Goal: Task Accomplishment & Management: Manage account settings

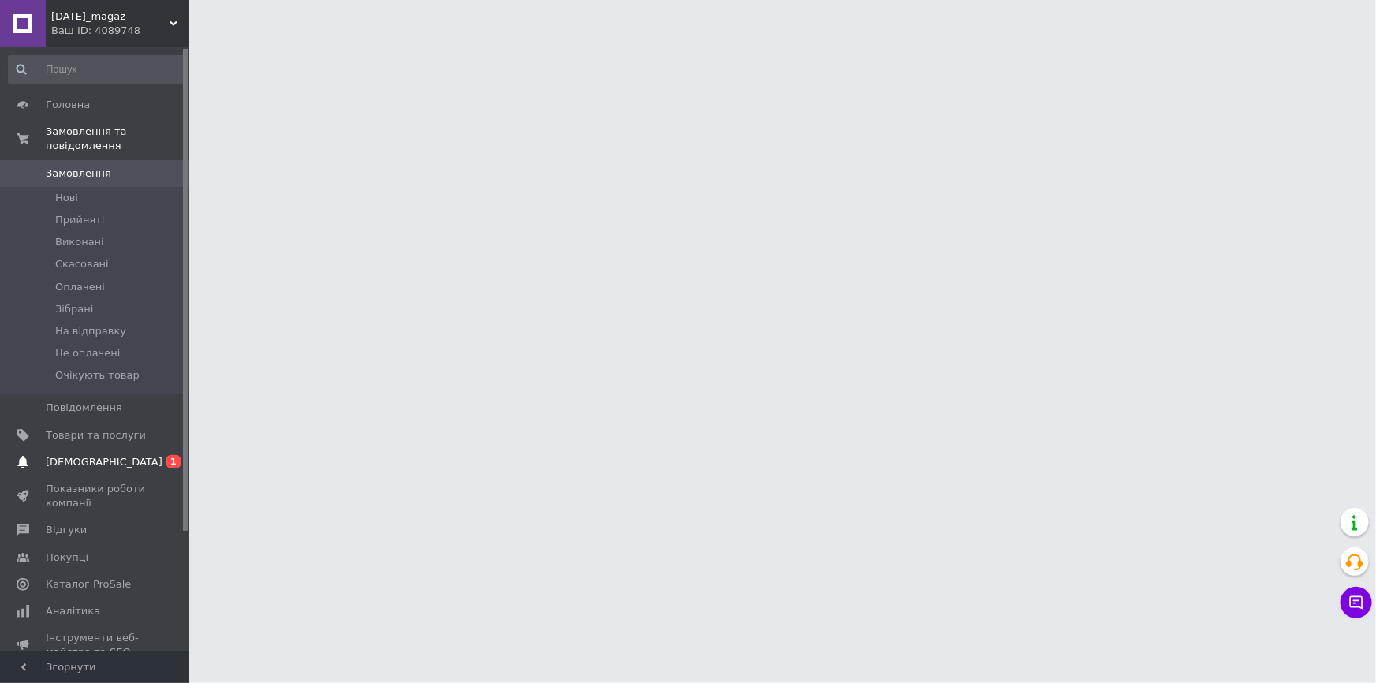
click at [79, 455] on span "[DEMOGRAPHIC_DATA]" at bounding box center [104, 462] width 117 height 14
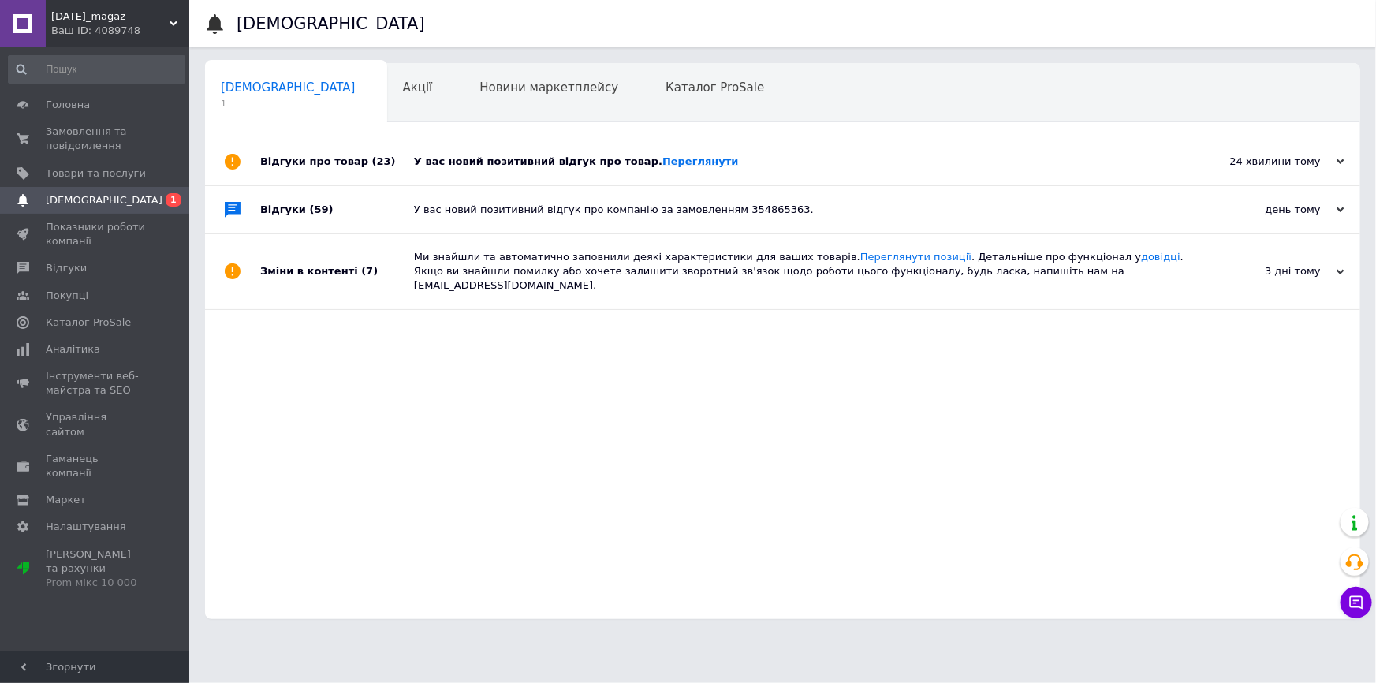
click at [670, 167] on link "Переглянути" at bounding box center [701, 161] width 77 height 12
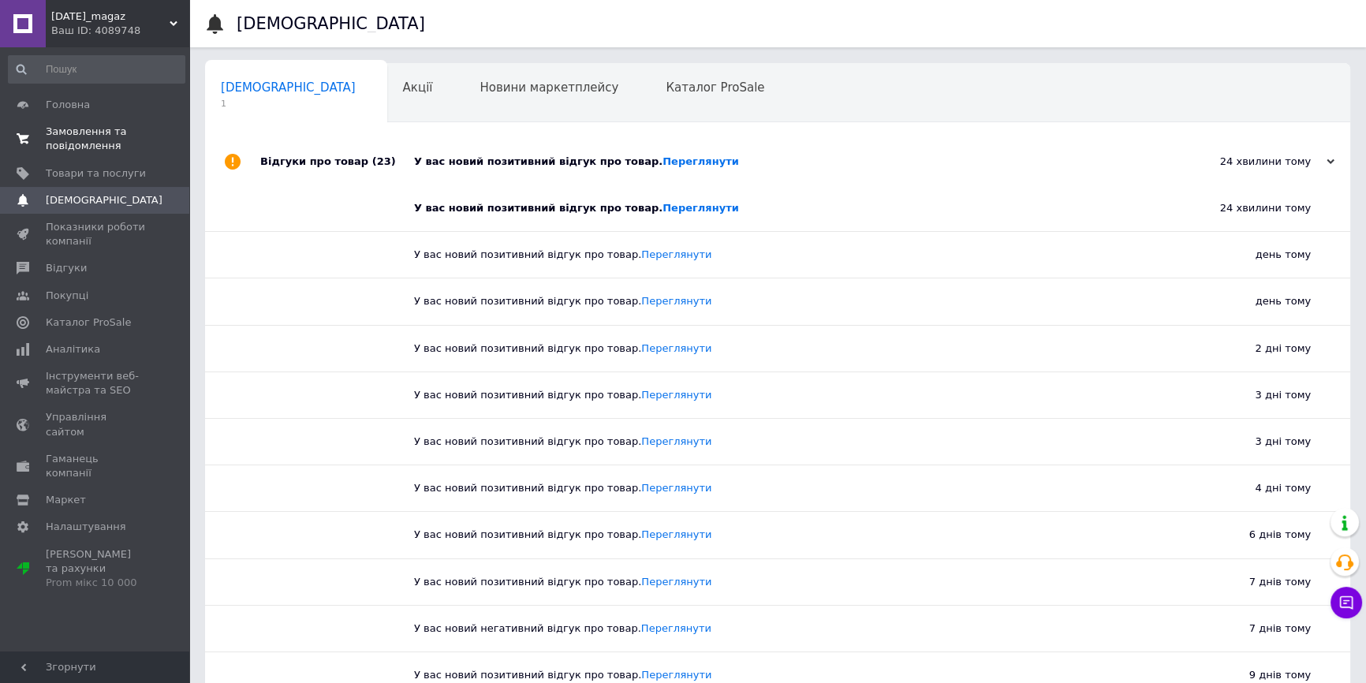
click at [122, 136] on span "Замовлення та повідомлення" at bounding box center [96, 139] width 100 height 28
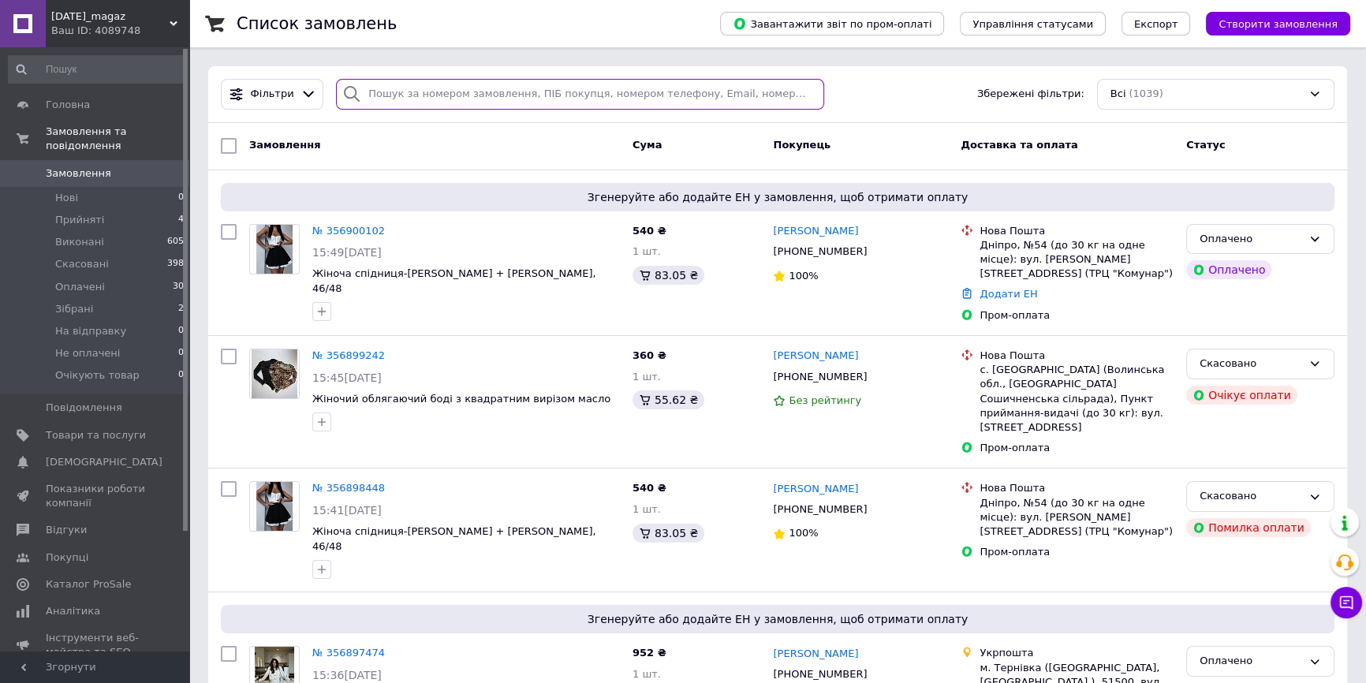
click at [451, 96] on input "search" at bounding box center [580, 94] width 488 height 31
paste input "356170025"
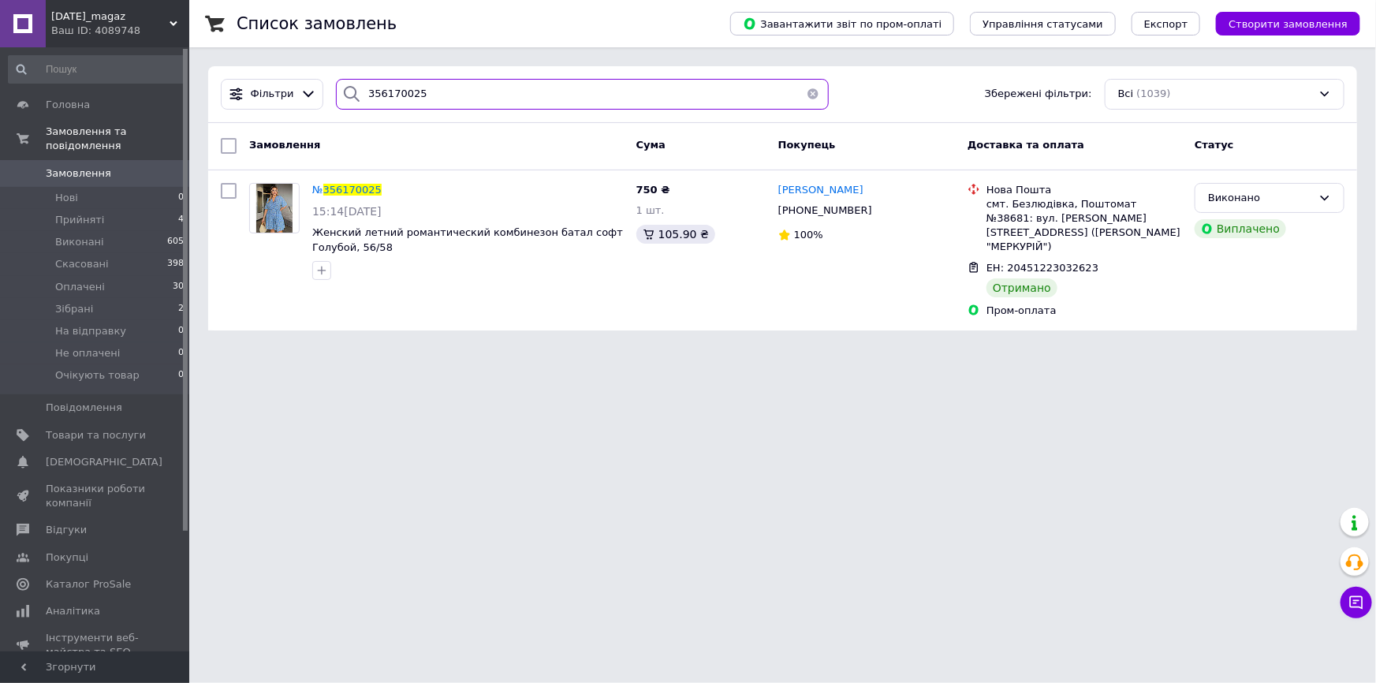
click at [392, 95] on input "356170025" at bounding box center [582, 94] width 492 height 31
paste input "211841"
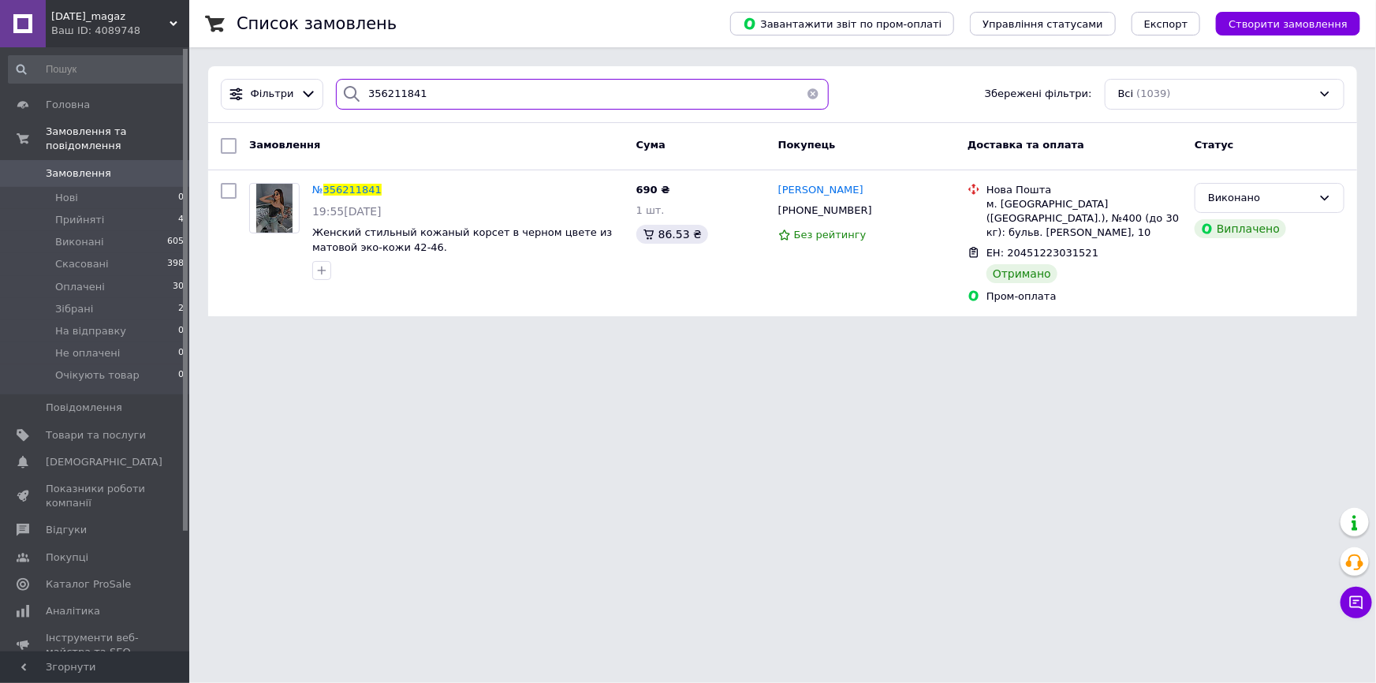
click at [379, 95] on input "356211841" at bounding box center [582, 94] width 492 height 31
paste input "149234"
click at [394, 94] on input "356149234" at bounding box center [582, 94] width 492 height 31
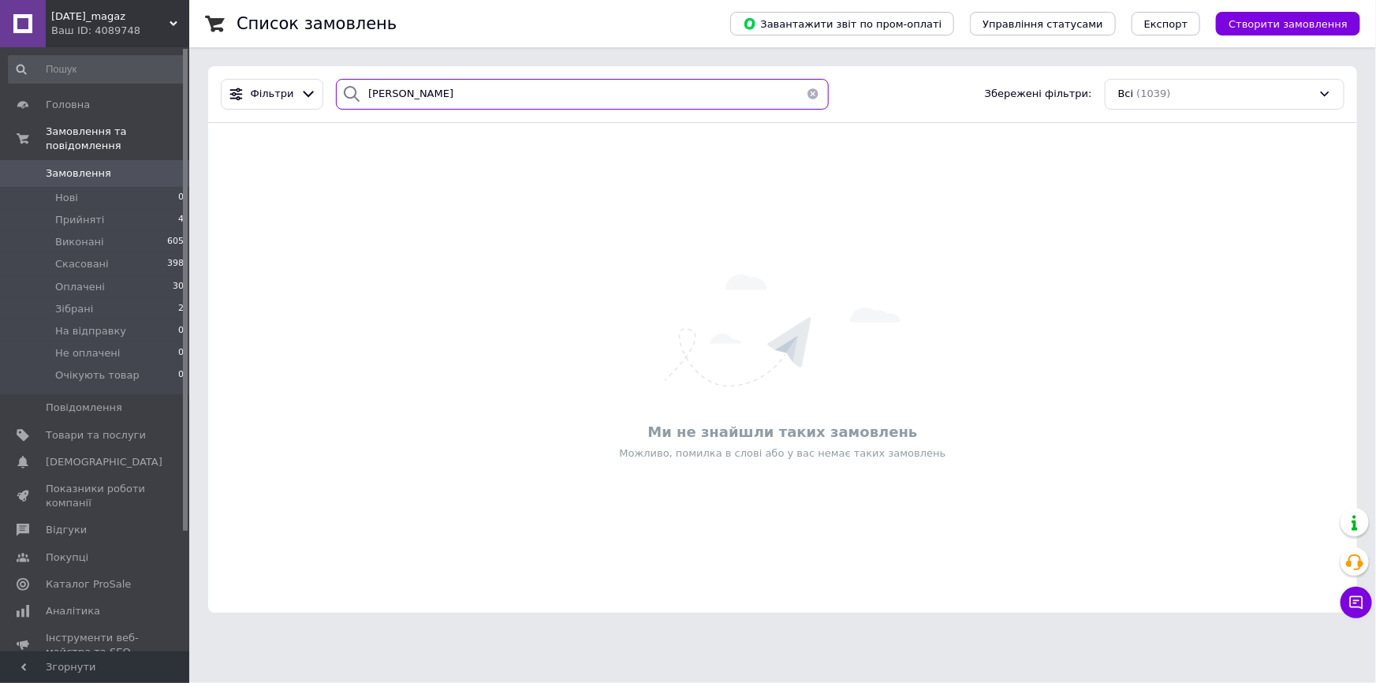
click at [385, 105] on input "[PERSON_NAME]" at bounding box center [582, 94] width 492 height 31
click at [393, 106] on input "[PERSON_NAME]" at bounding box center [582, 94] width 492 height 31
paste input "[PERSON_NAME]"
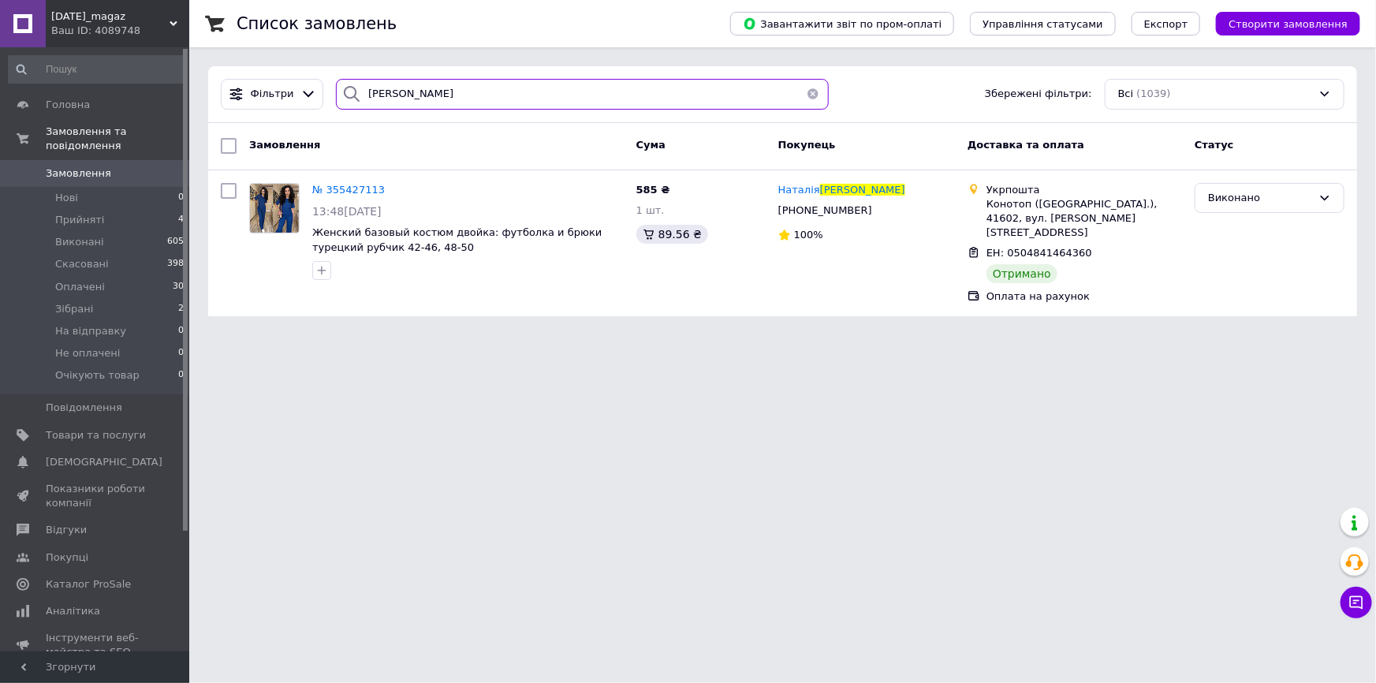
click at [424, 100] on input "[PERSON_NAME]" at bounding box center [582, 94] width 492 height 31
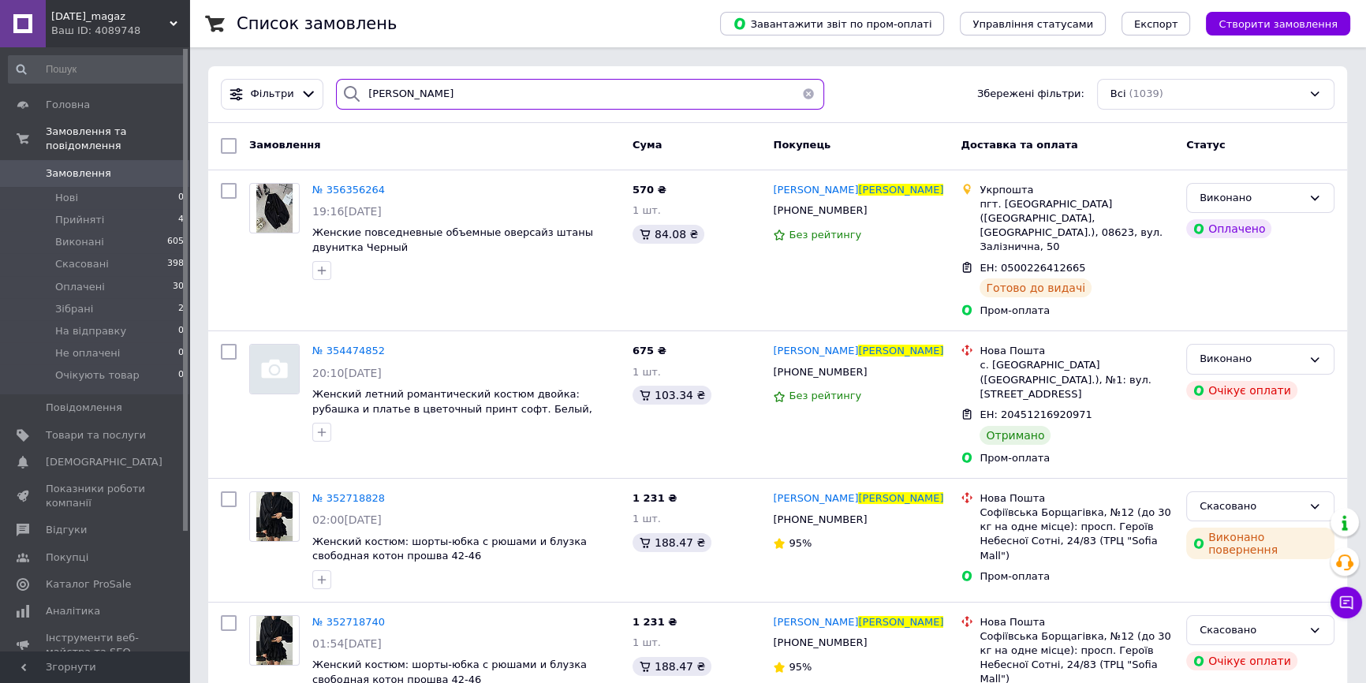
click at [390, 91] on input "[PERSON_NAME]" at bounding box center [580, 94] width 488 height 31
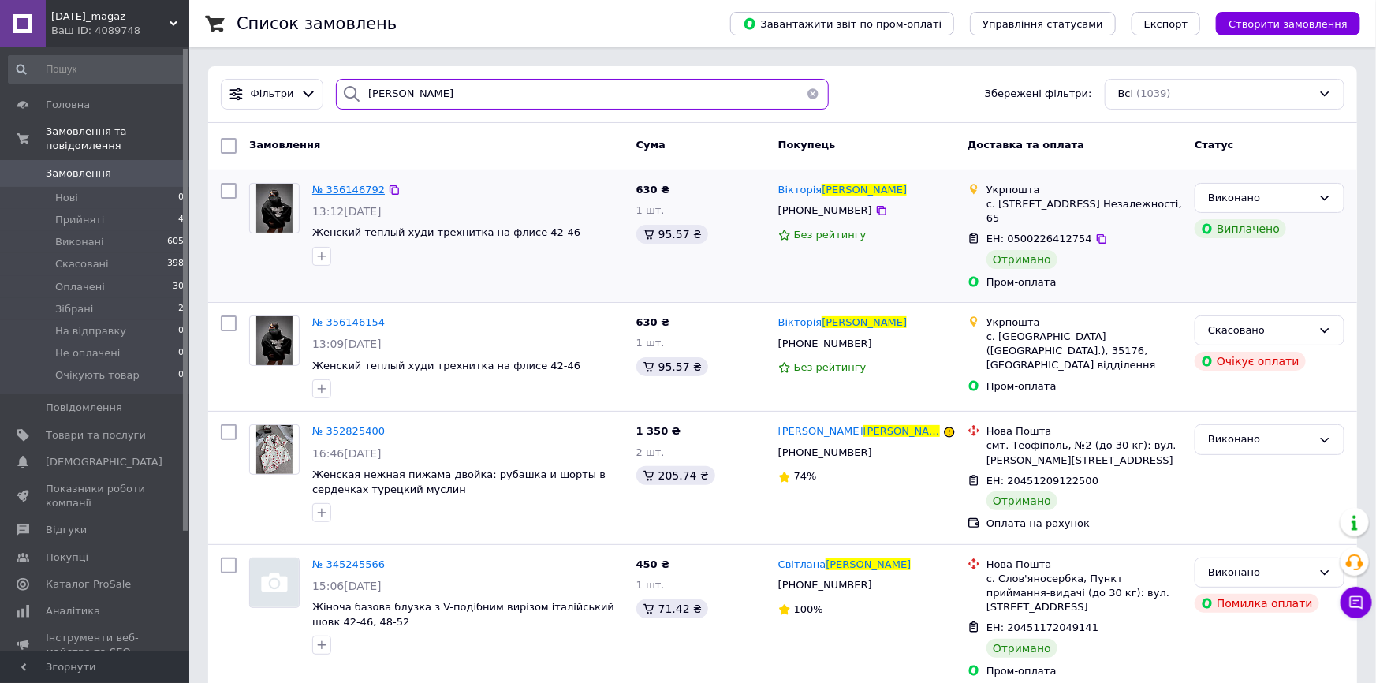
type input "[PERSON_NAME]"
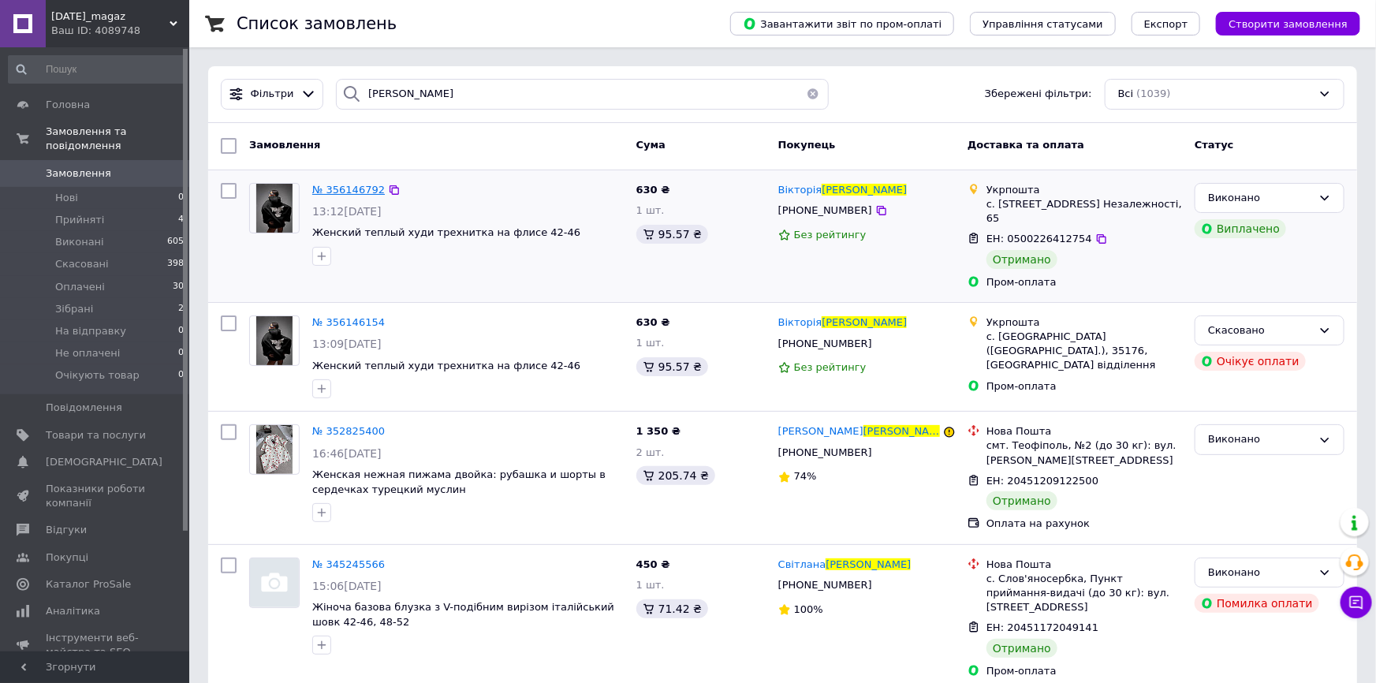
click at [353, 188] on span "№ 356146792" at bounding box center [348, 190] width 73 height 12
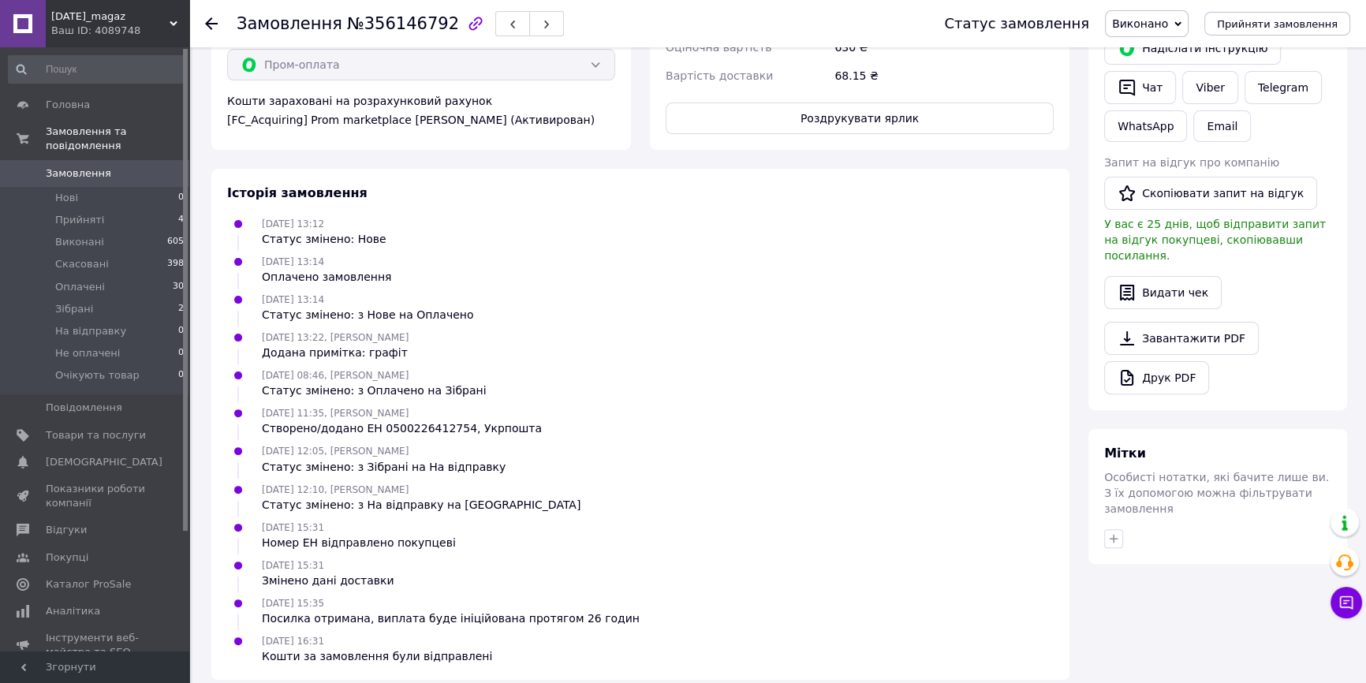
scroll to position [560, 0]
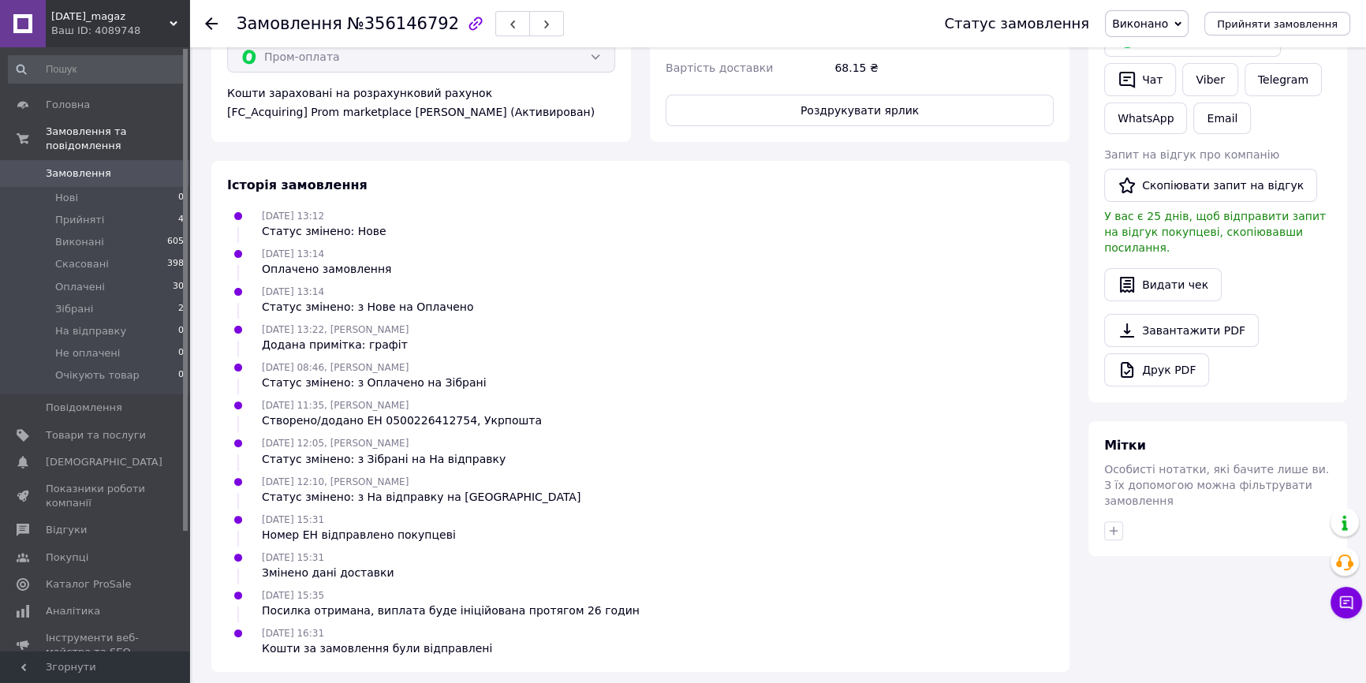
click at [209, 20] on use at bounding box center [211, 23] width 13 height 13
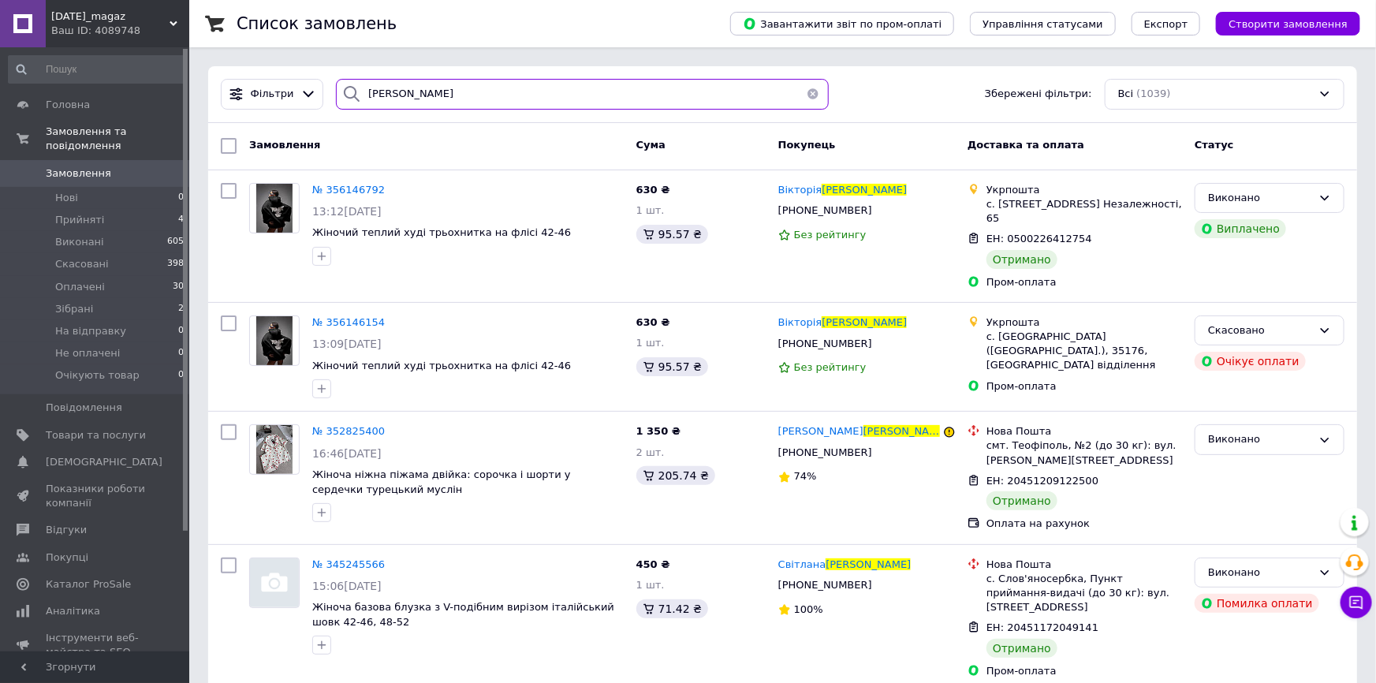
click at [378, 101] on input "[PERSON_NAME]" at bounding box center [582, 94] width 492 height 31
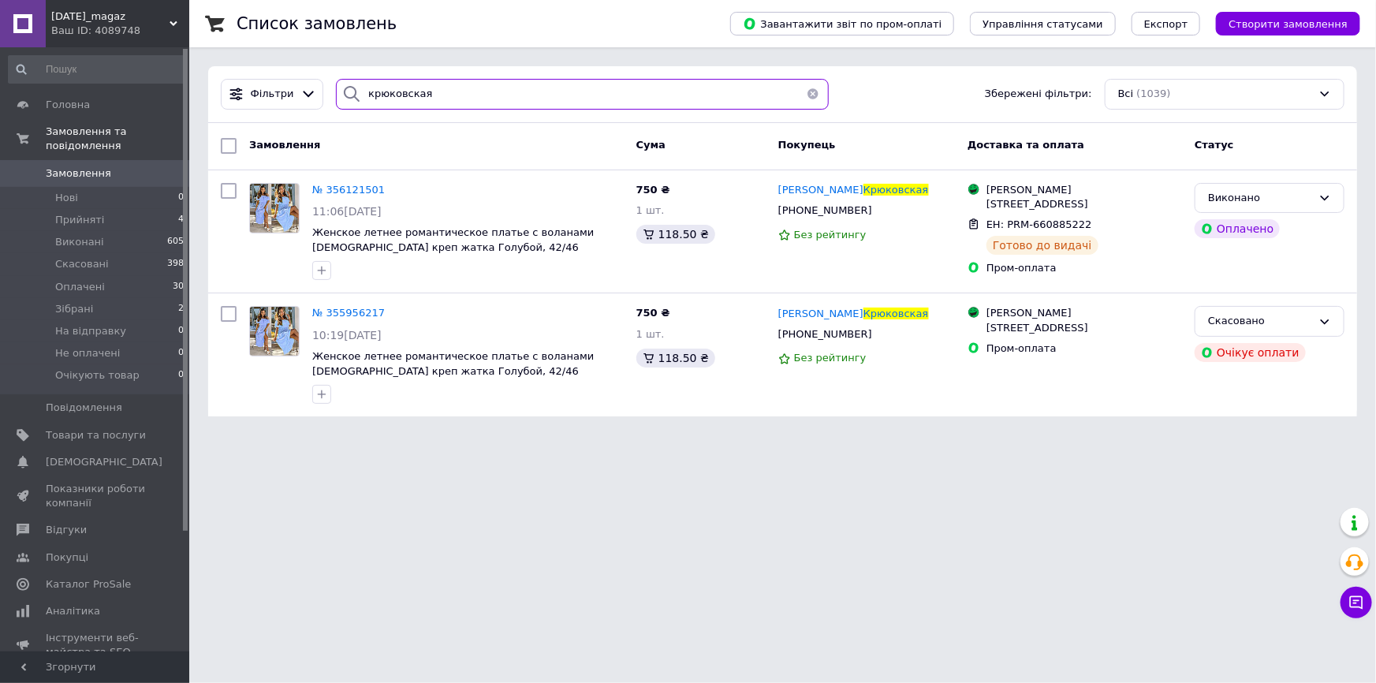
click at [390, 91] on input "крюковская" at bounding box center [582, 94] width 492 height 31
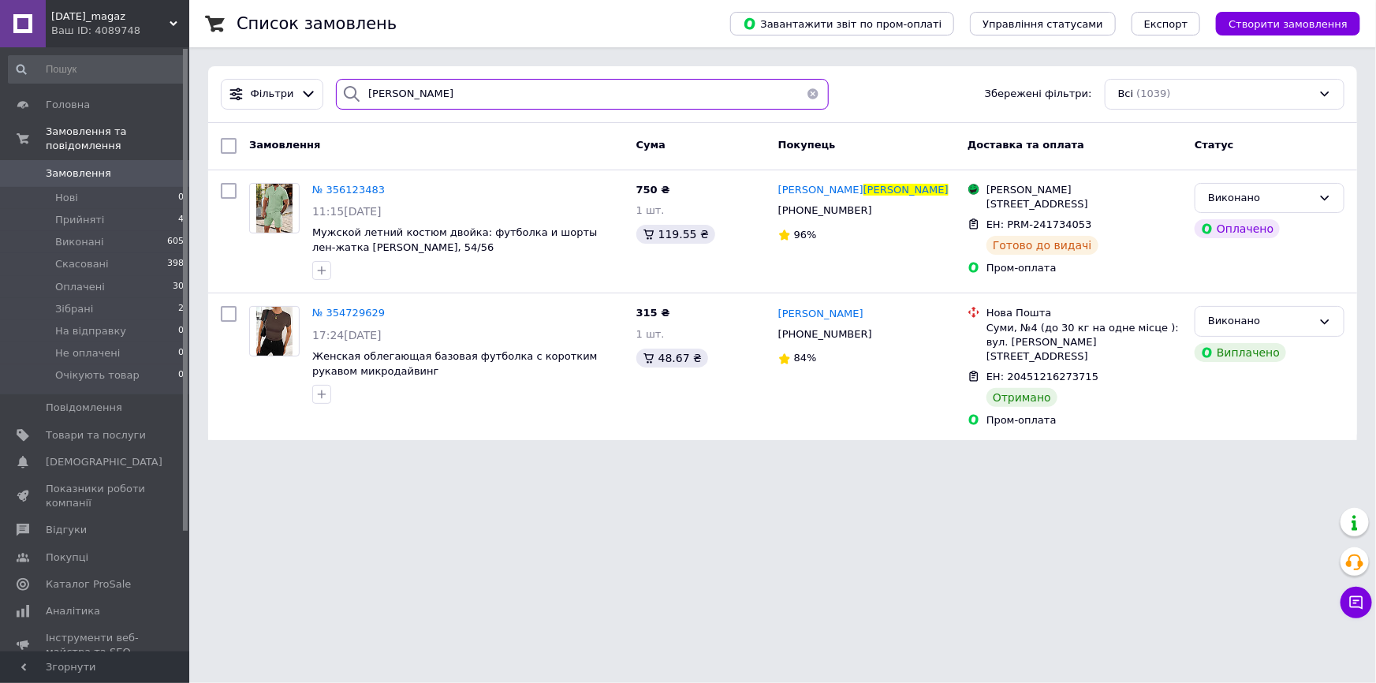
click at [390, 90] on input "[PERSON_NAME]" at bounding box center [582, 94] width 492 height 31
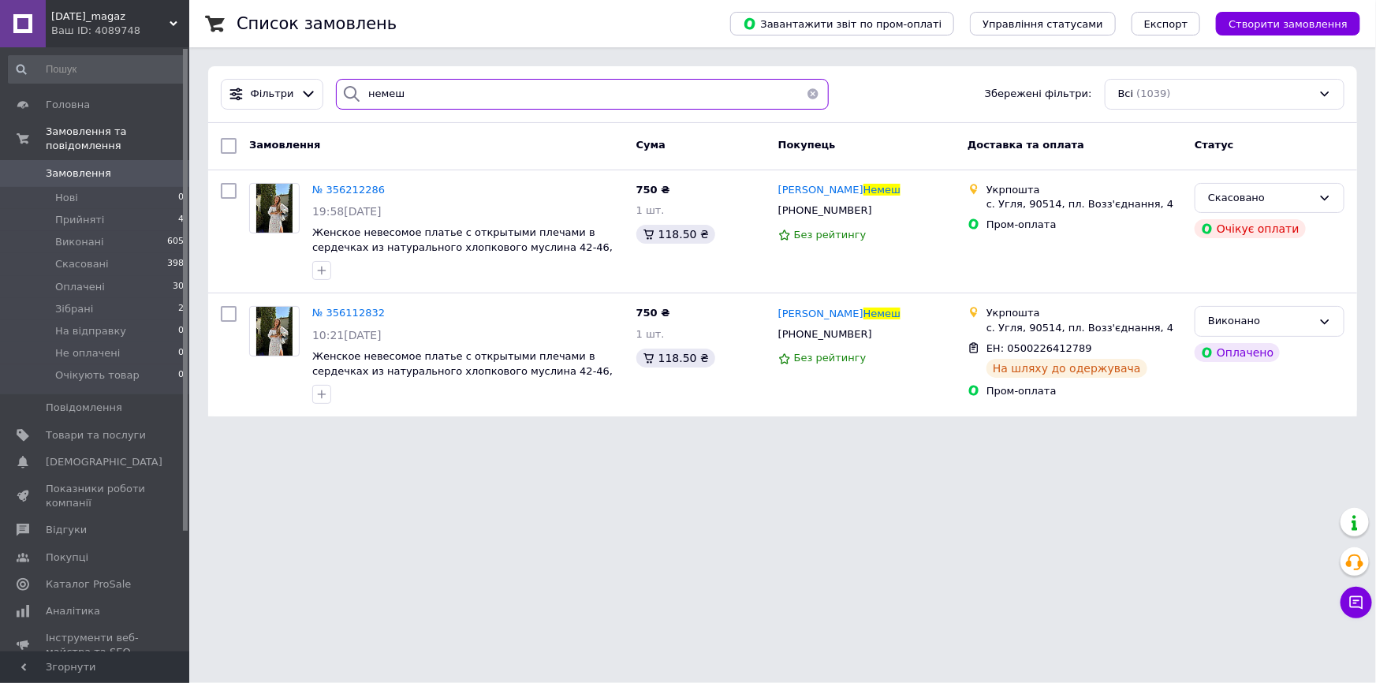
click at [387, 92] on input "немеш" at bounding box center [582, 94] width 492 height 31
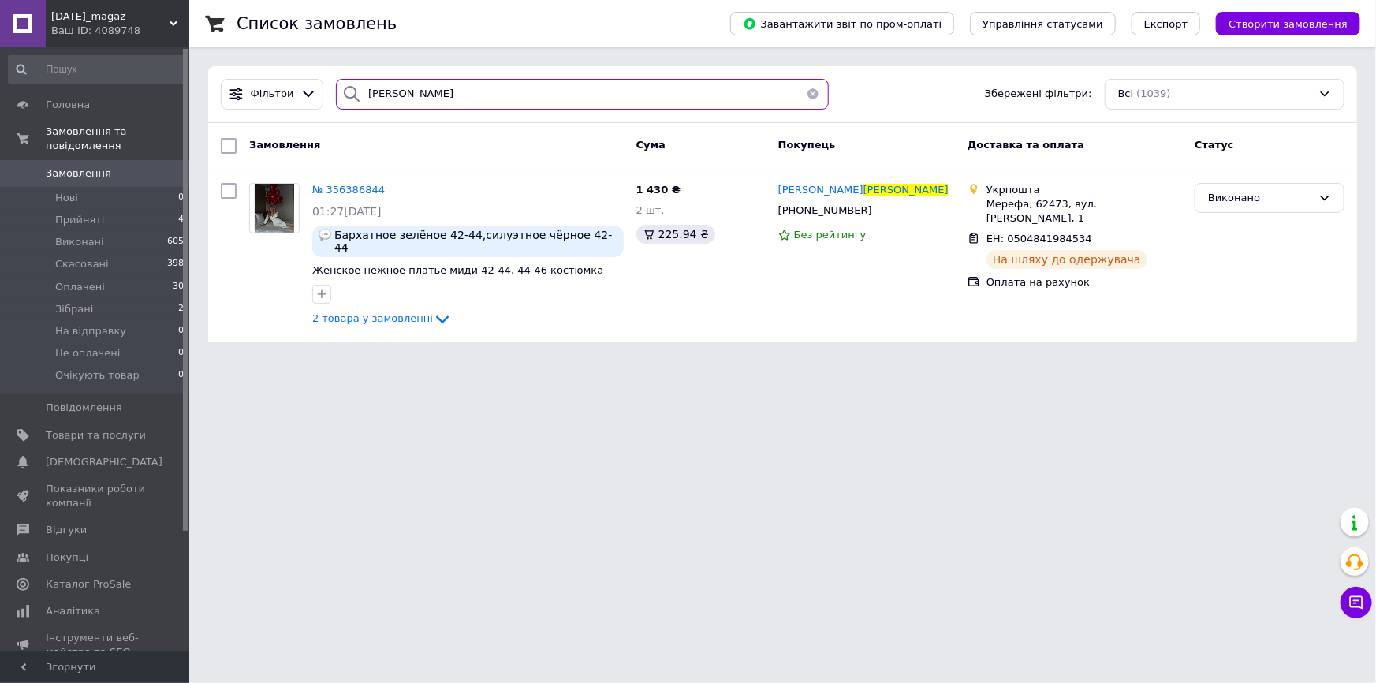
click at [375, 97] on input "[PERSON_NAME]" at bounding box center [582, 94] width 492 height 31
click at [376, 96] on input "[PERSON_NAME]" at bounding box center [582, 94] width 492 height 31
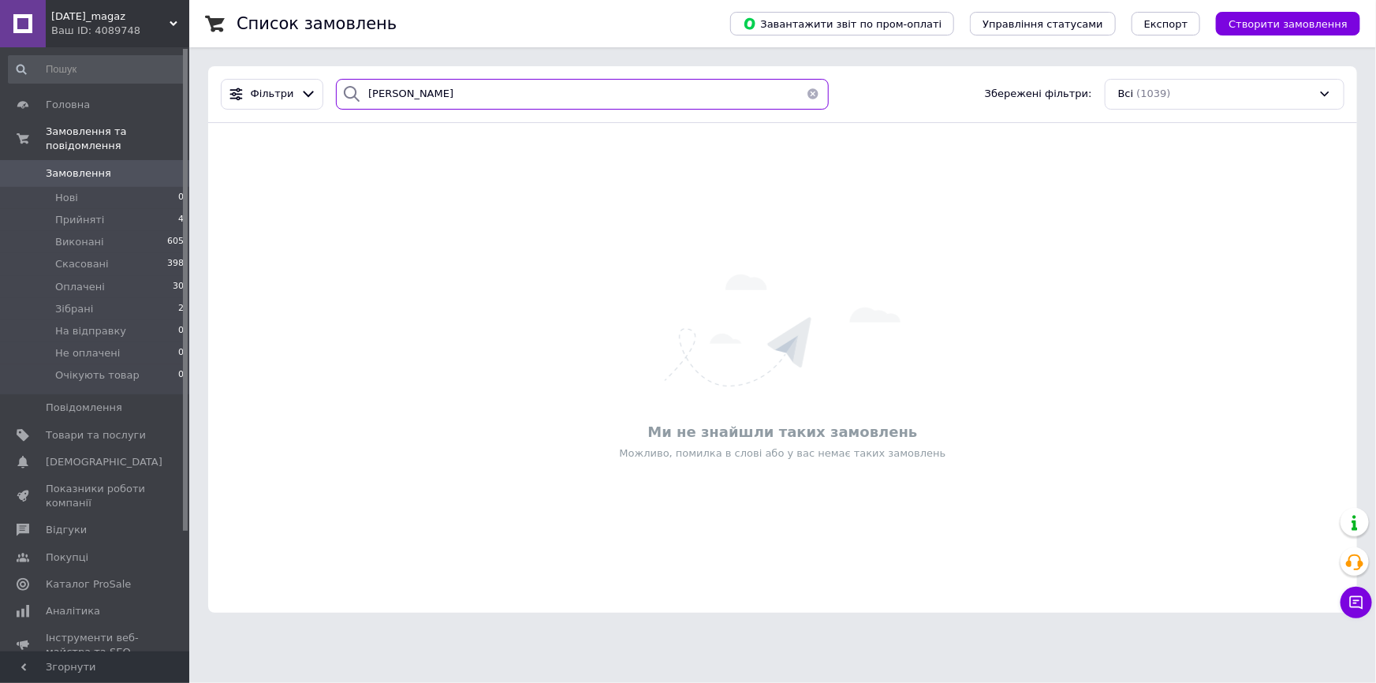
click at [405, 95] on input "[PERSON_NAME]" at bounding box center [582, 94] width 492 height 31
type input "[PERSON_NAME]"
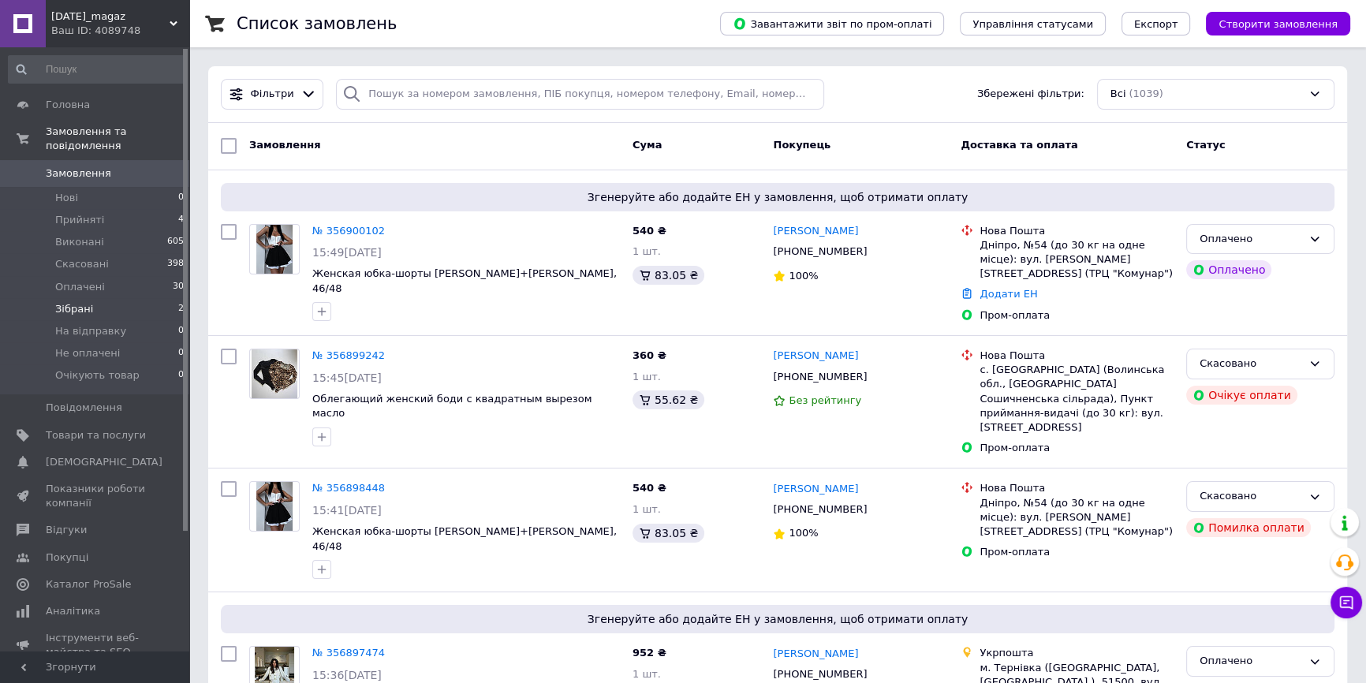
click at [173, 298] on li "Зібрані 2" at bounding box center [96, 309] width 193 height 22
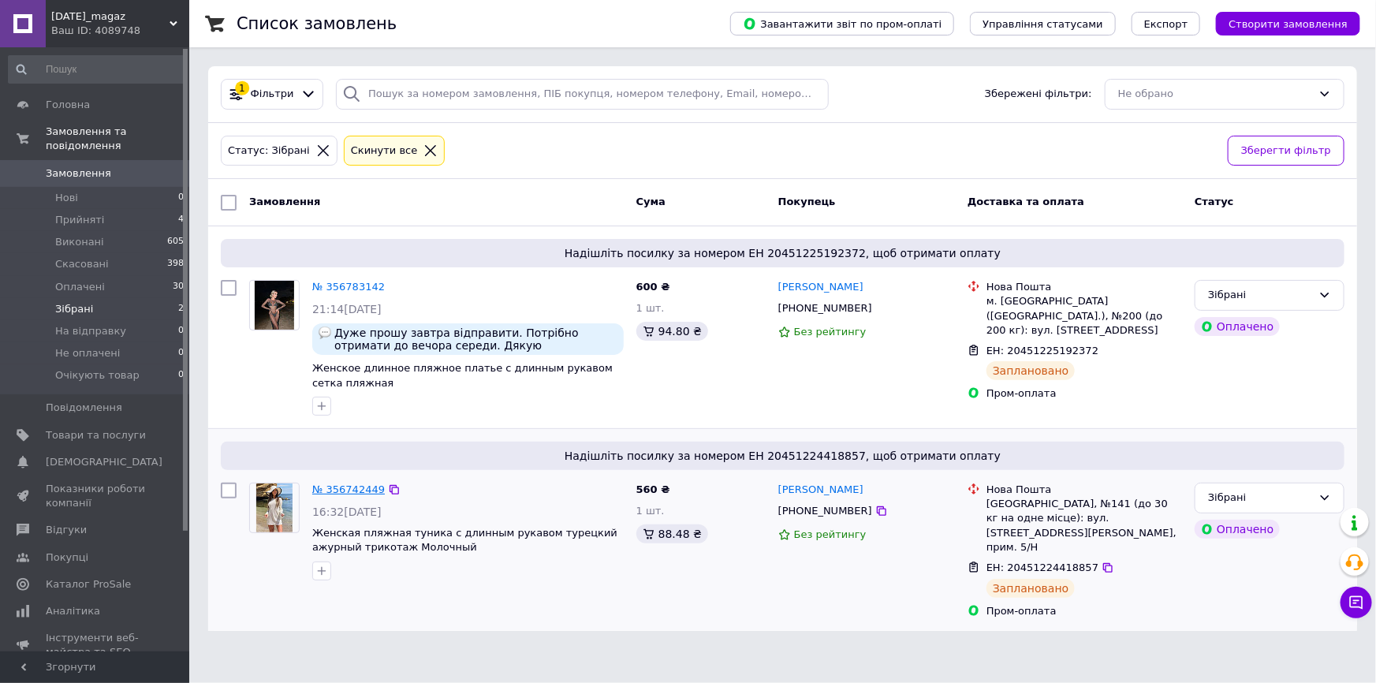
click at [368, 486] on link "№ 356742449" at bounding box center [348, 490] width 73 height 12
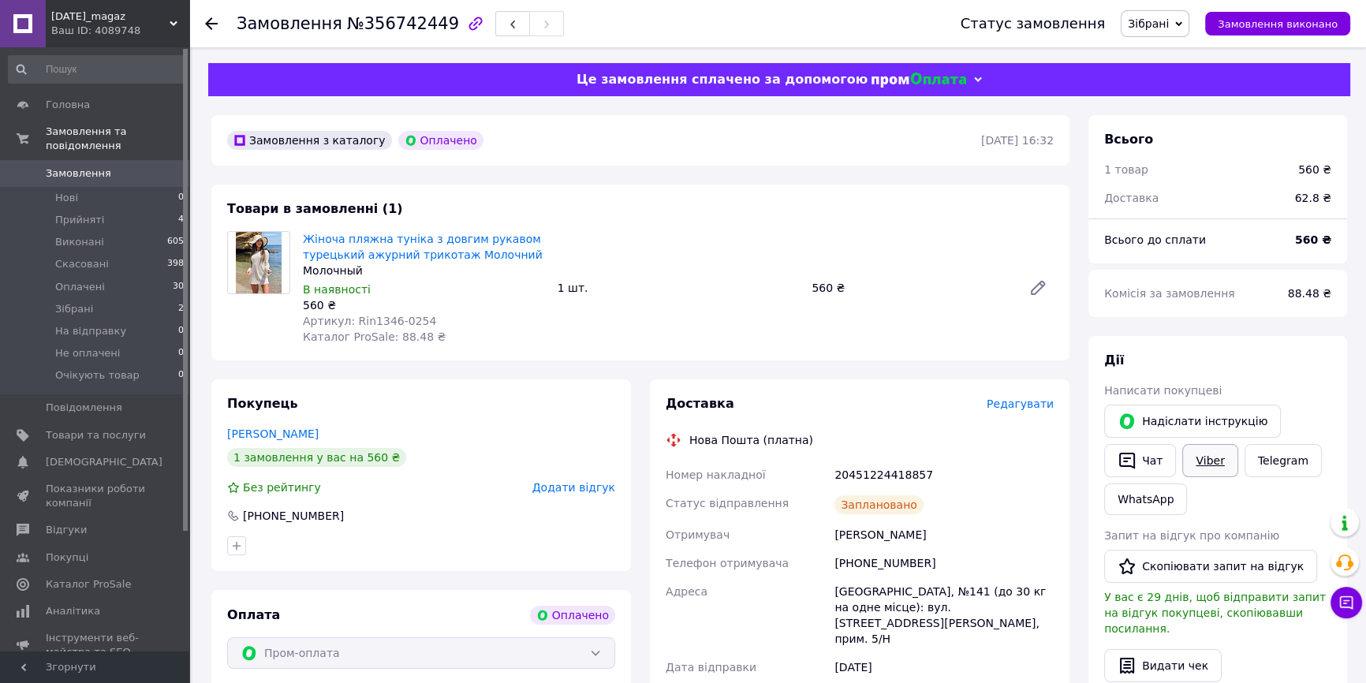
click at [1193, 459] on link "Viber" at bounding box center [1209, 460] width 55 height 33
click at [1126, 463] on icon "button" at bounding box center [1127, 460] width 19 height 19
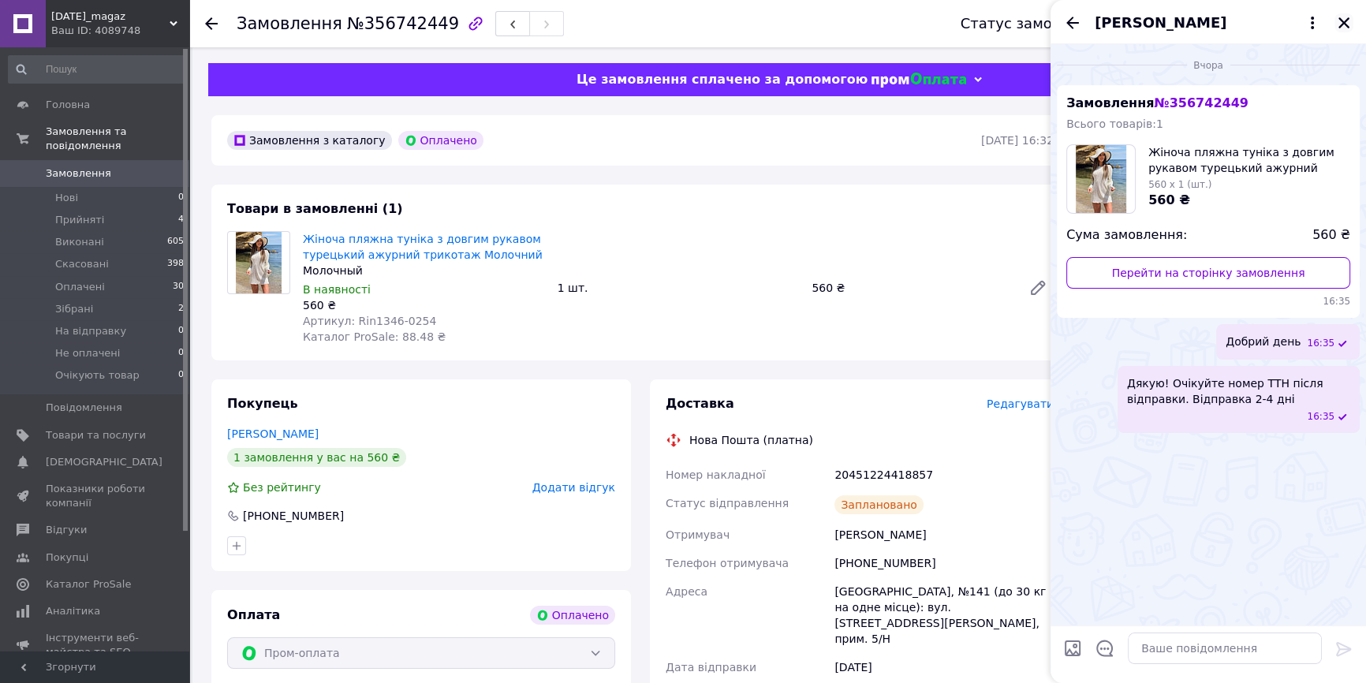
click at [1341, 18] on icon "Закрити" at bounding box center [1344, 23] width 14 height 14
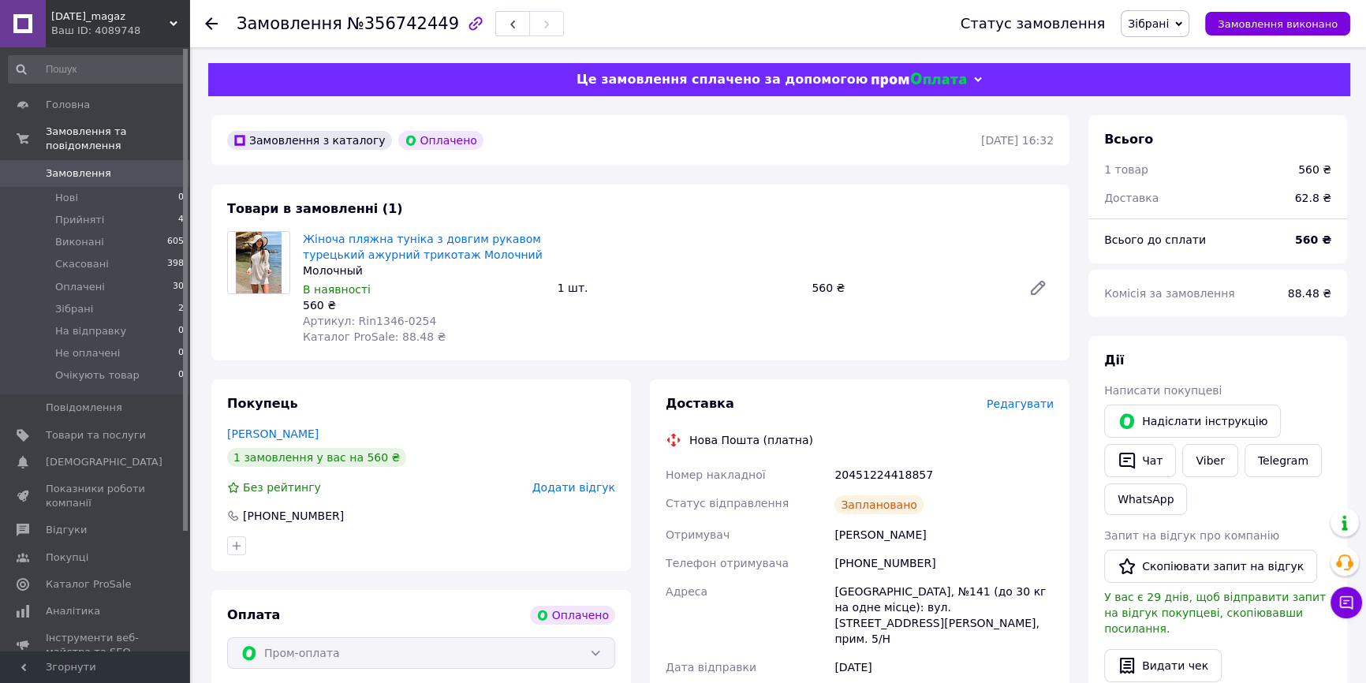
click at [1169, 17] on span "Зібрані" at bounding box center [1148, 23] width 41 height 13
click at [1193, 74] on li "Виконано" at bounding box center [1172, 79] width 100 height 24
click at [159, 166] on span "0" at bounding box center [167, 173] width 43 height 14
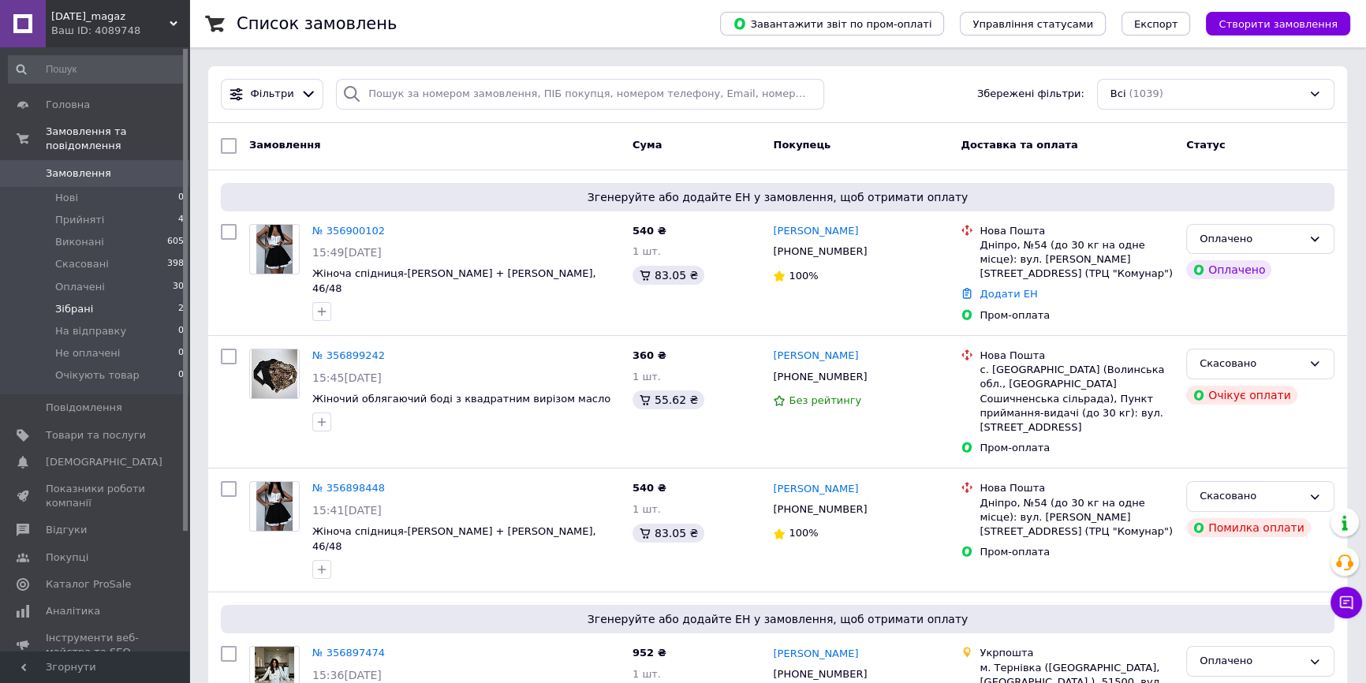
click at [170, 298] on li "Зібрані 2" at bounding box center [96, 309] width 193 height 22
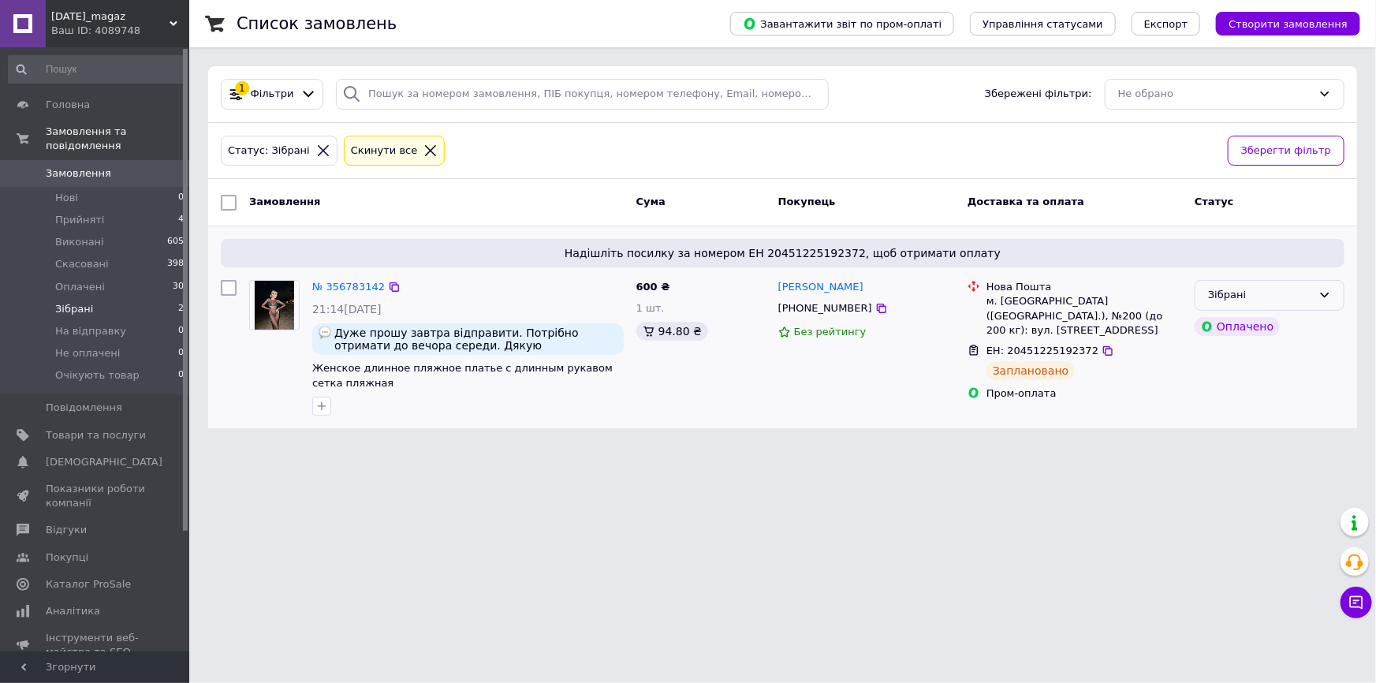
click at [1276, 288] on div "Зібрані" at bounding box center [1260, 295] width 104 height 17
click at [1246, 360] on li "Виконано" at bounding box center [1270, 356] width 148 height 29
click at [144, 160] on link "Замовлення 0" at bounding box center [96, 173] width 193 height 27
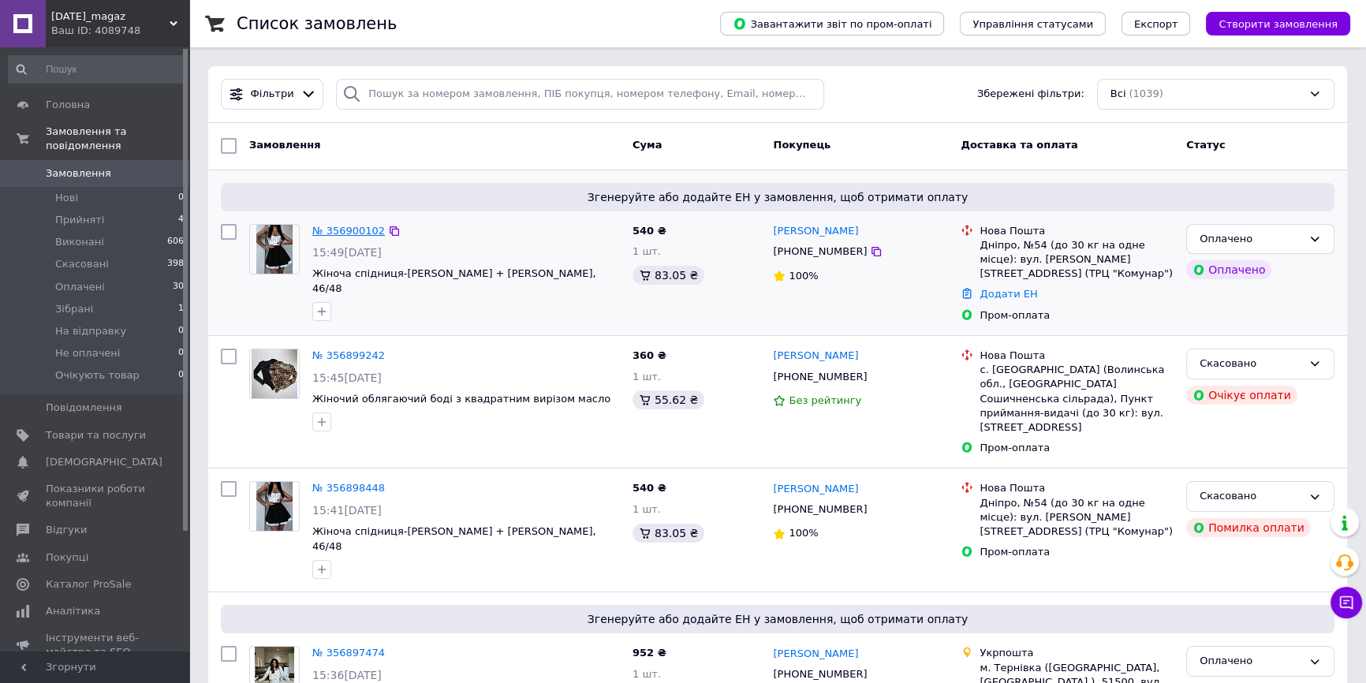
click at [327, 230] on link "№ 356900102" at bounding box center [348, 231] width 73 height 12
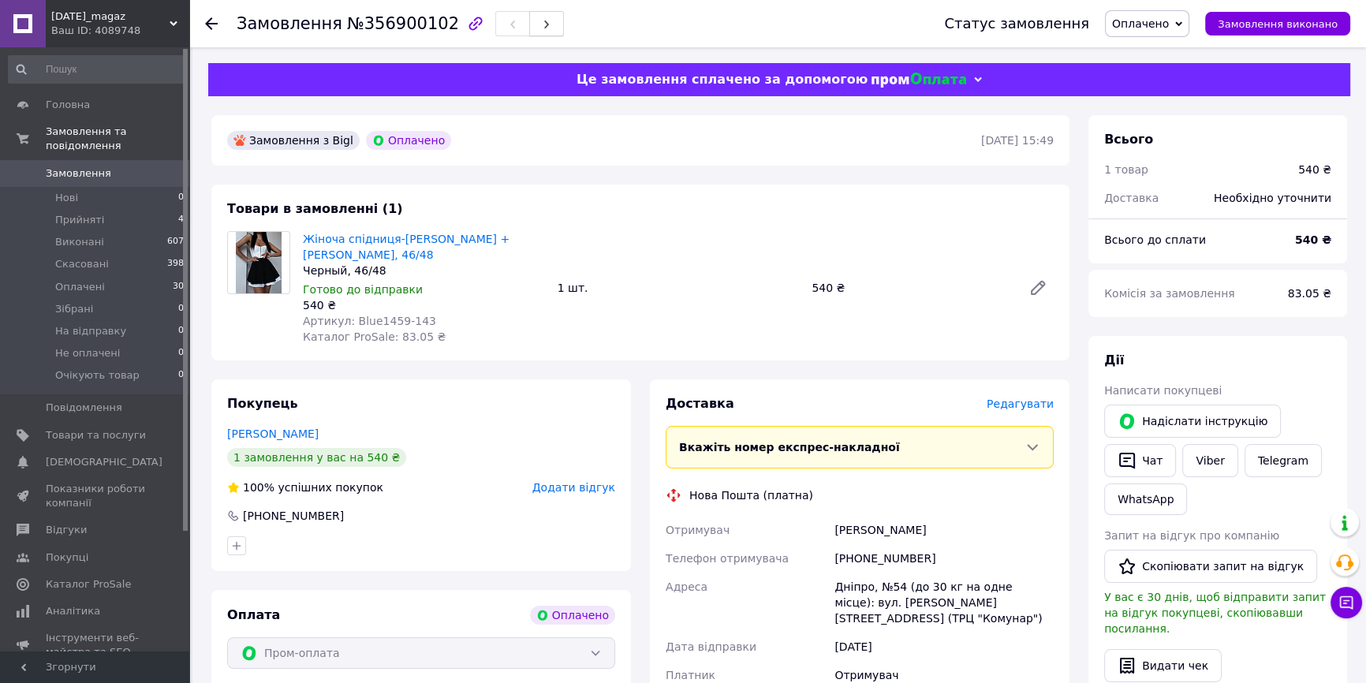
click at [535, 24] on button "button" at bounding box center [546, 23] width 35 height 25
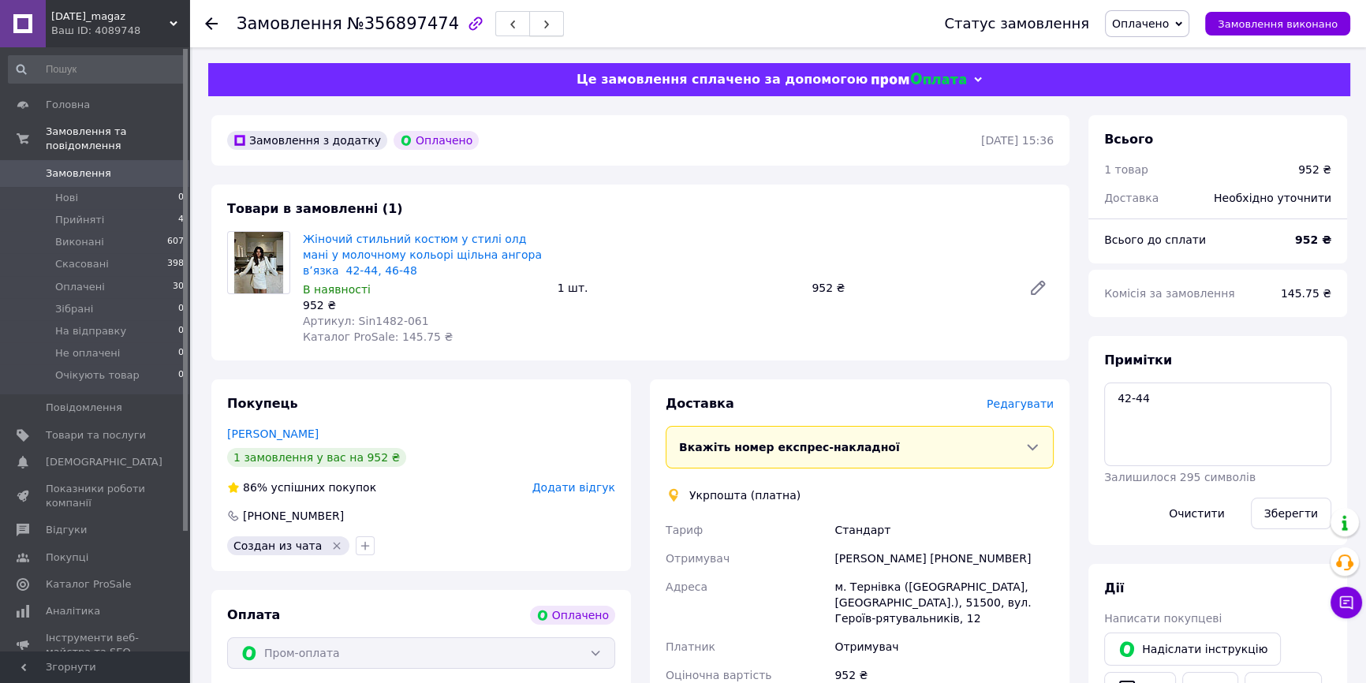
click at [530, 21] on button "button" at bounding box center [546, 23] width 35 height 25
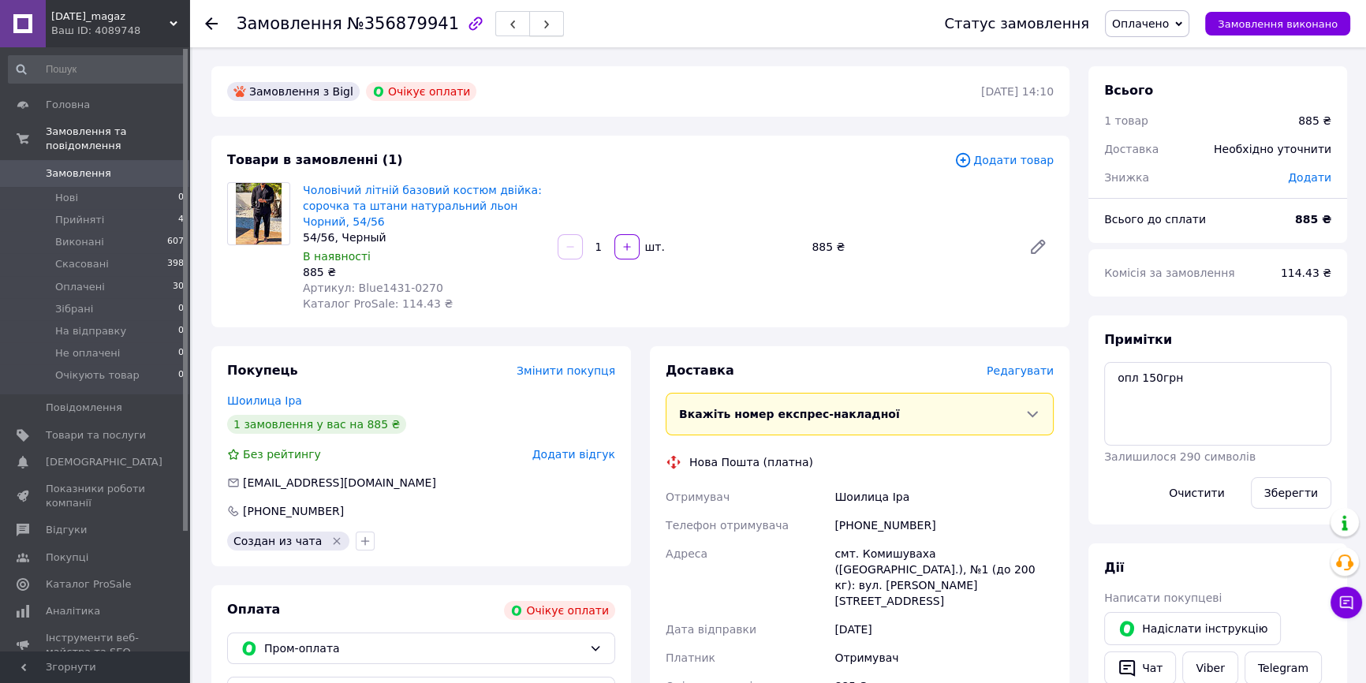
click at [529, 24] on button "button" at bounding box center [546, 23] width 35 height 25
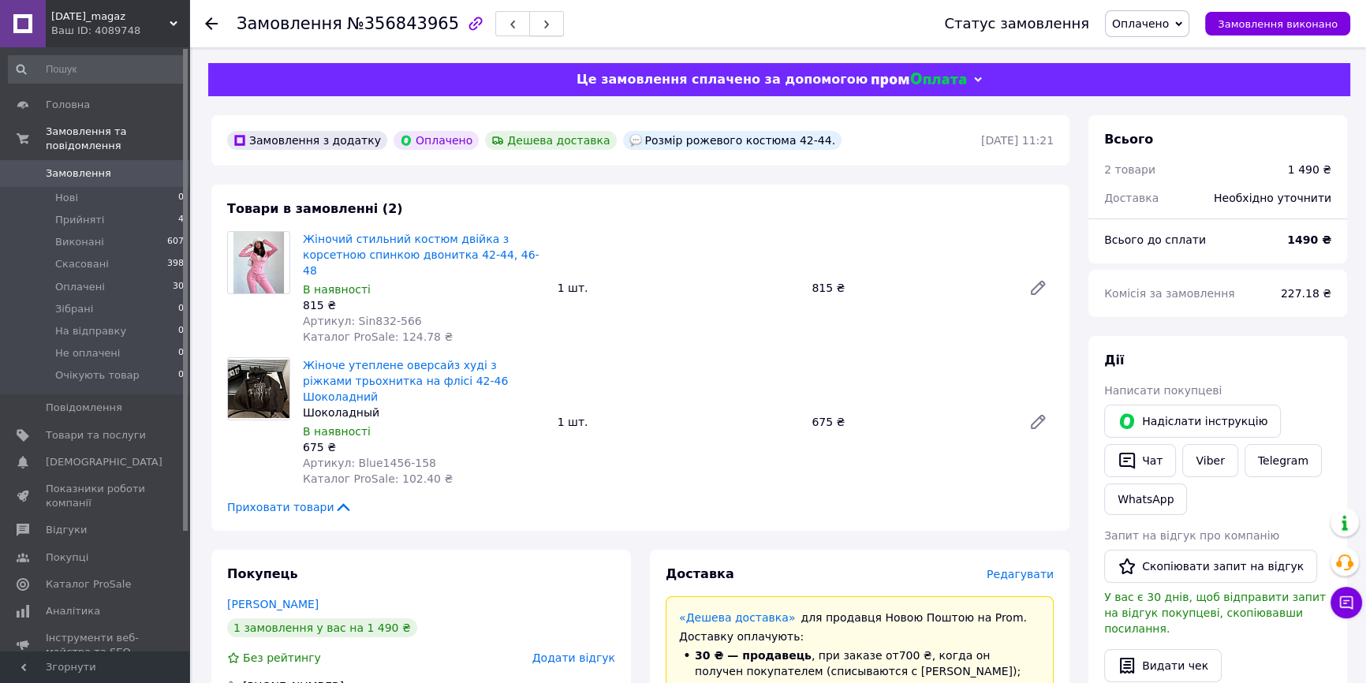
click at [542, 18] on span "button" at bounding box center [546, 24] width 9 height 12
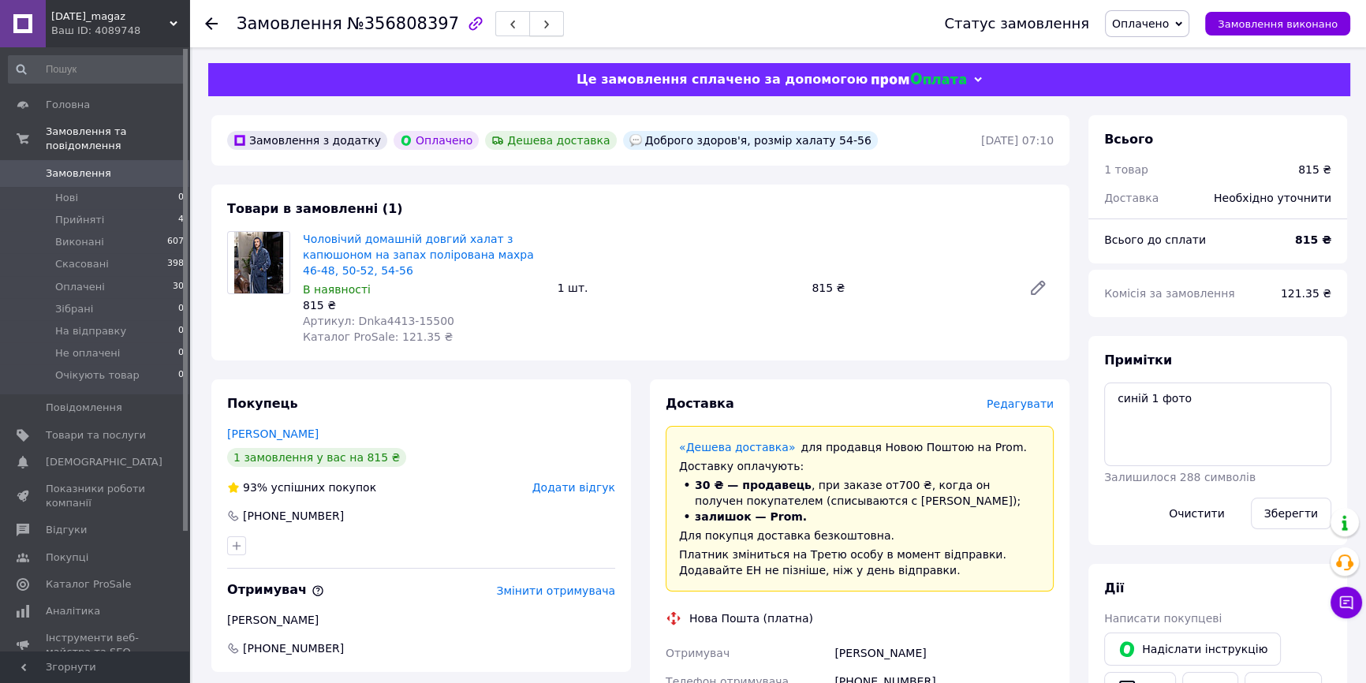
click at [529, 16] on button "button" at bounding box center [546, 23] width 35 height 25
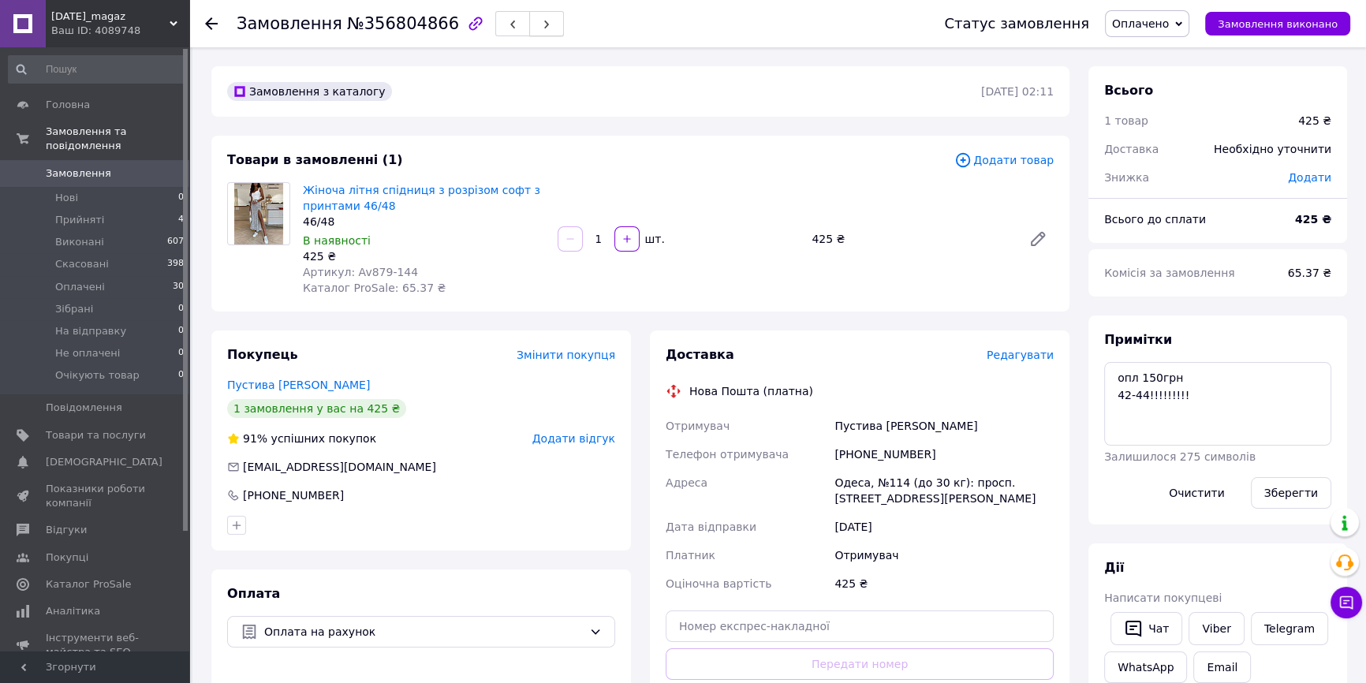
click at [542, 21] on icon "button" at bounding box center [546, 24] width 9 height 9
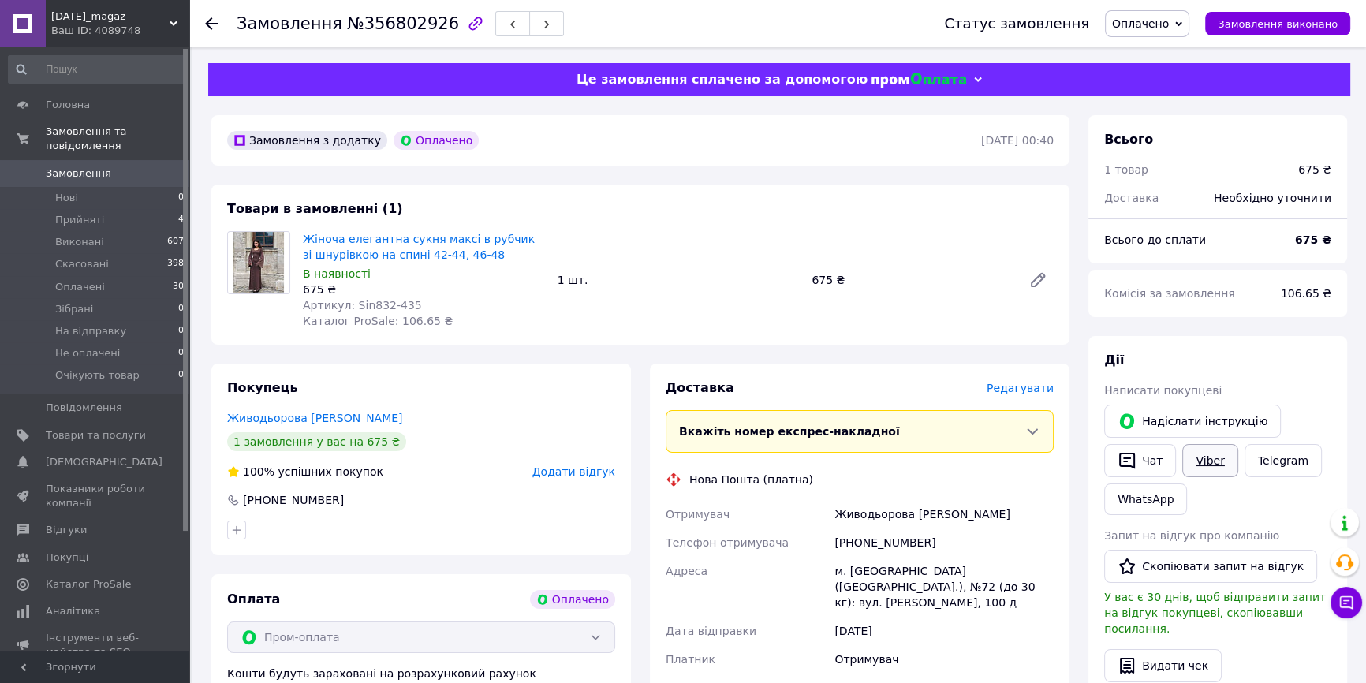
click at [1182, 452] on link "Viber" at bounding box center [1209, 460] width 55 height 33
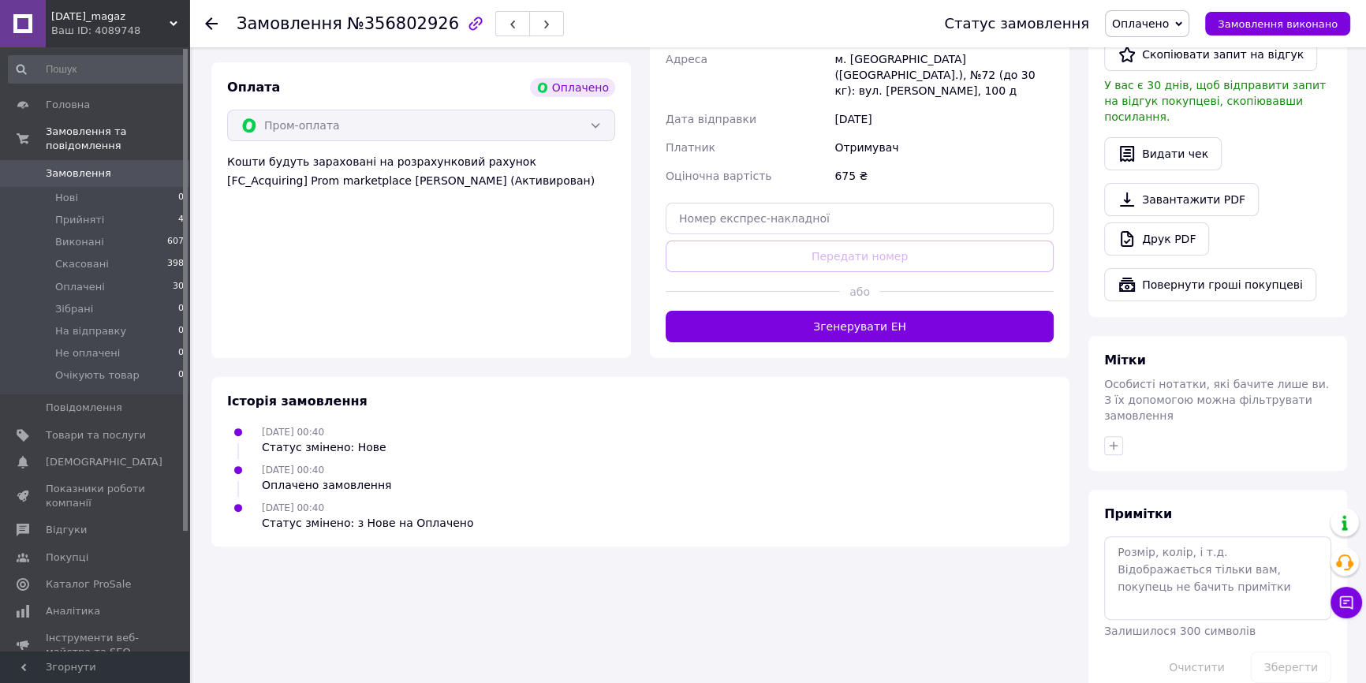
scroll to position [514, 0]
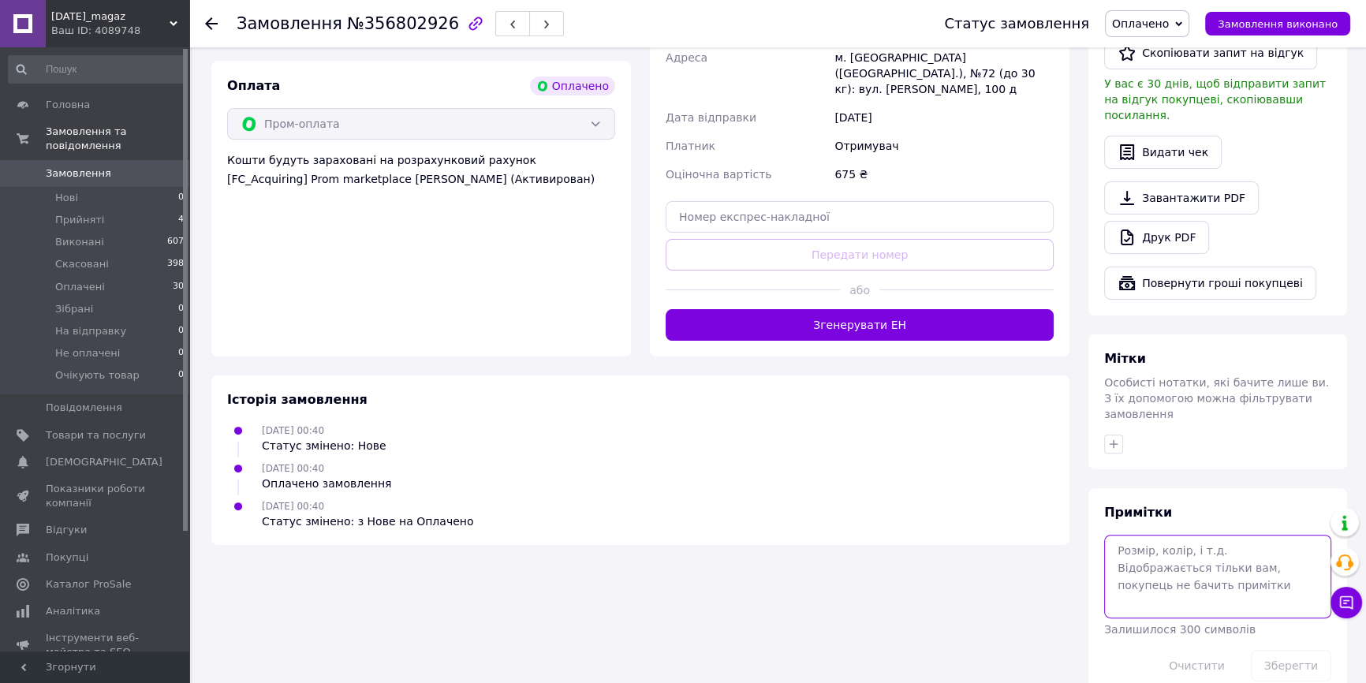
click at [1220, 535] on textarea at bounding box center [1217, 577] width 227 height 84
paste textarea "42-44, коричневого"
drag, startPoint x: 1200, startPoint y: 516, endPoint x: 1229, endPoint y: 520, distance: 29.5
click at [1229, 535] on textarea "42-44, коричневого" at bounding box center [1217, 577] width 227 height 84
type textarea "42-44, коричневий"
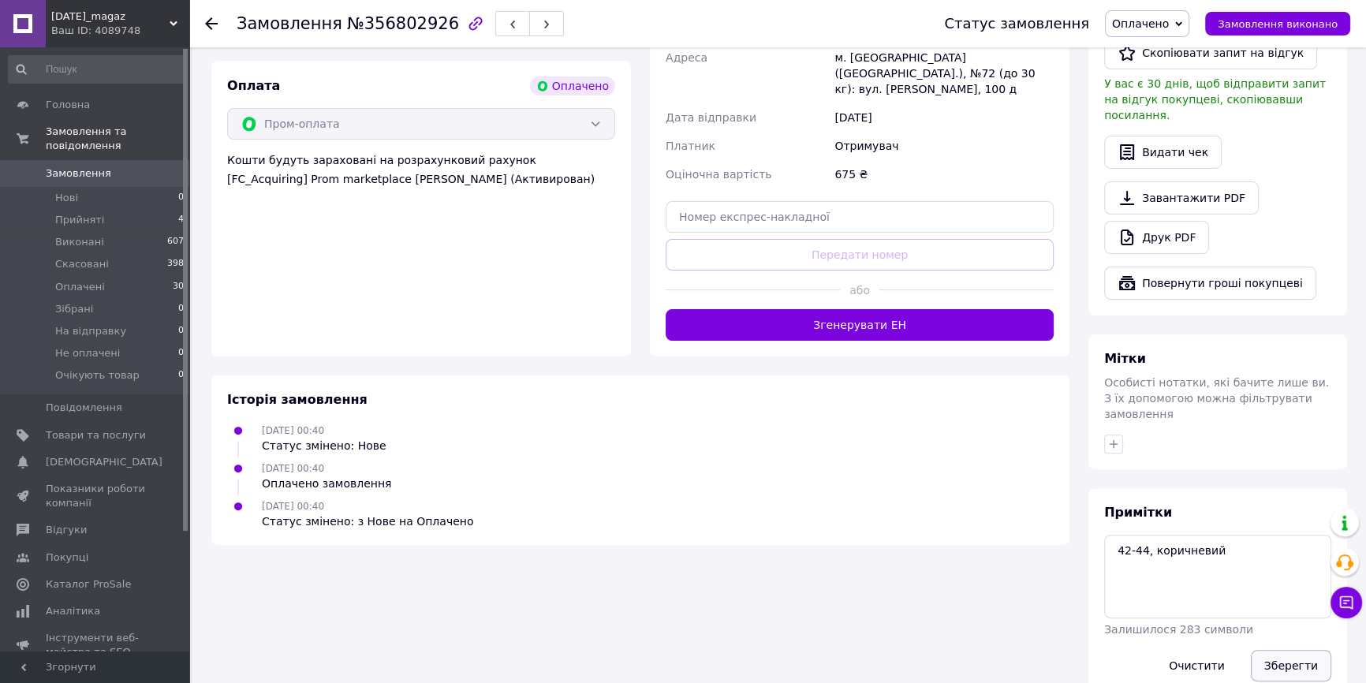
click at [1307, 650] on button "Зберегти" at bounding box center [1291, 666] width 80 height 32
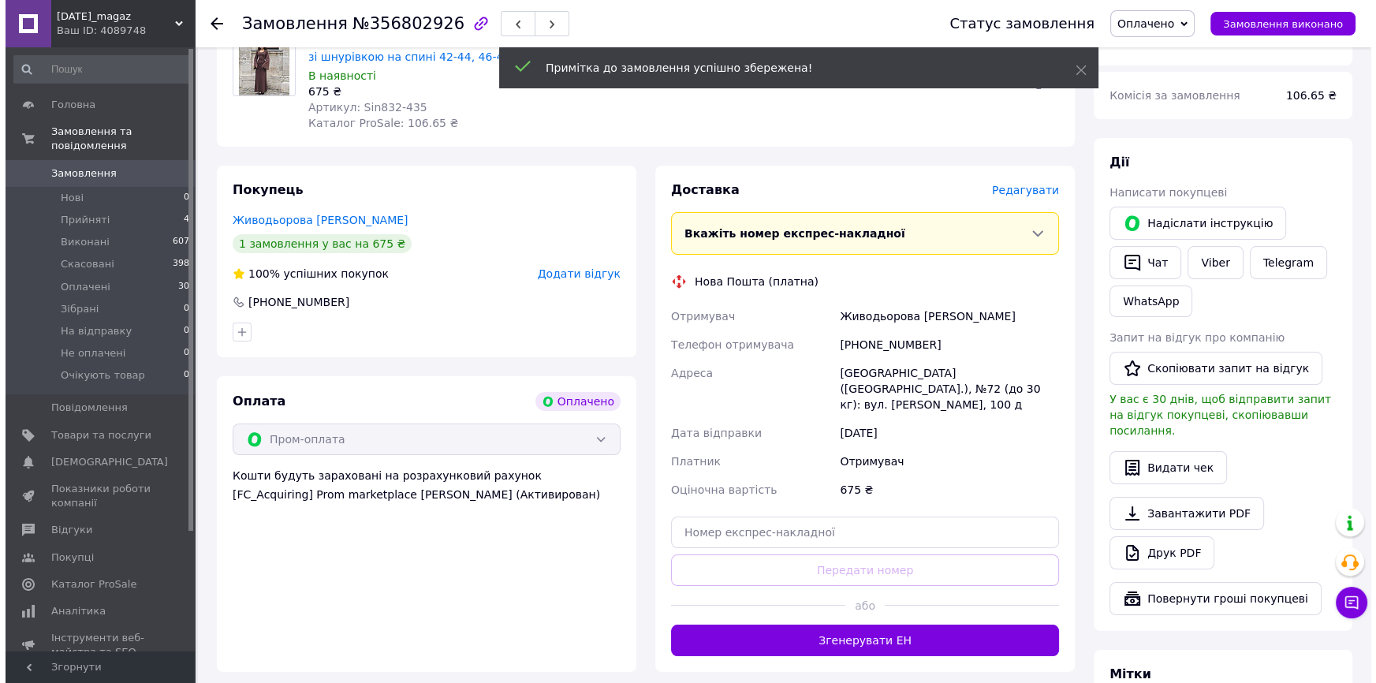
scroll to position [0, 0]
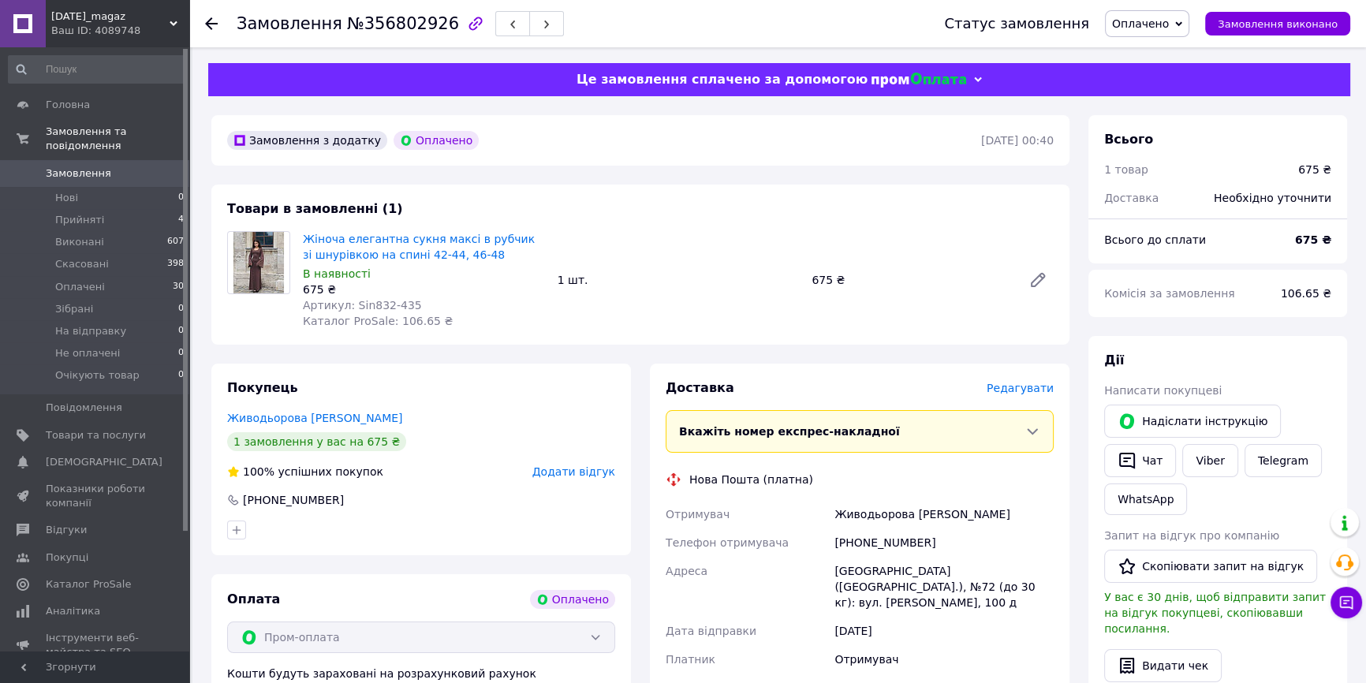
drag, startPoint x: 516, startPoint y: 11, endPoint x: 532, endPoint y: 0, distance: 19.9
click at [517, 8] on div "Замовлення №356802926" at bounding box center [575, 23] width 676 height 47
click at [542, 18] on span "button" at bounding box center [546, 24] width 9 height 12
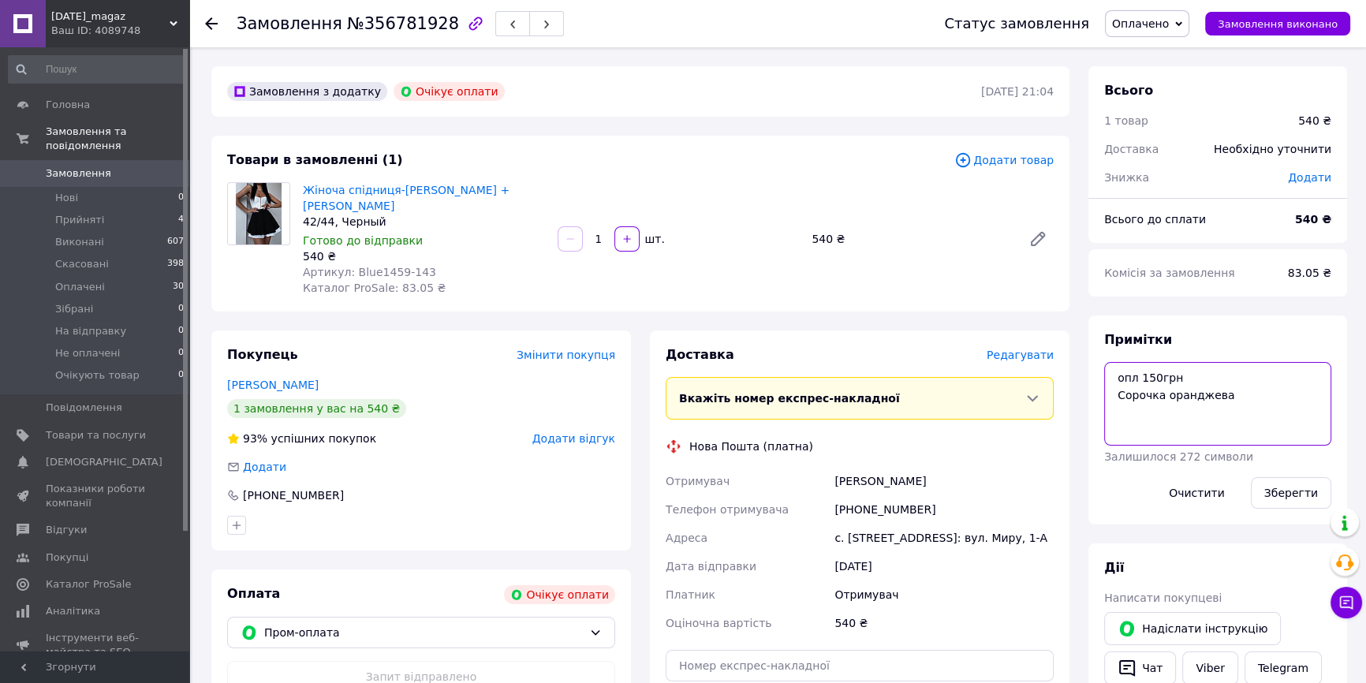
drag, startPoint x: 1229, startPoint y: 390, endPoint x: 1112, endPoint y: 388, distance: 116.8
click at [1112, 388] on textarea "опл 150грн Сорочка оранджева" at bounding box center [1217, 404] width 227 height 84
type textarea "опл 150грн"
click at [1278, 481] on button "Зберегти" at bounding box center [1291, 493] width 80 height 32
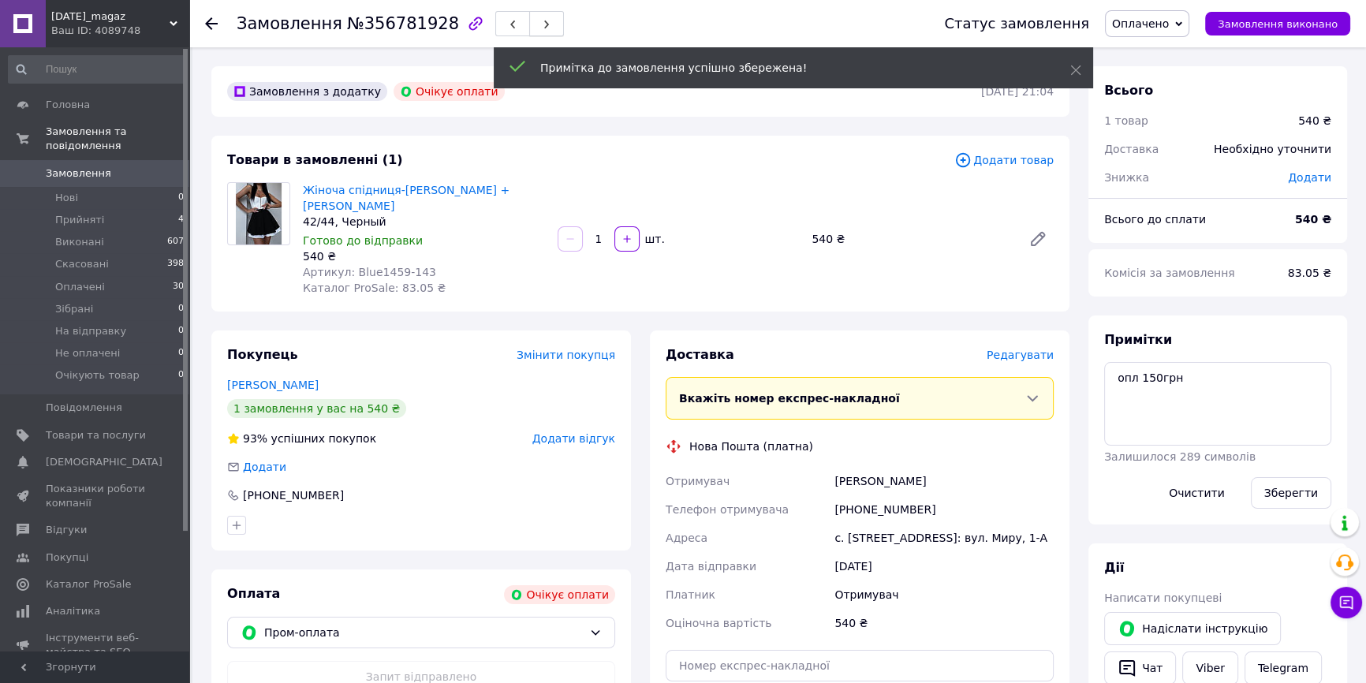
click at [544, 24] on use "button" at bounding box center [546, 25] width 5 height 9
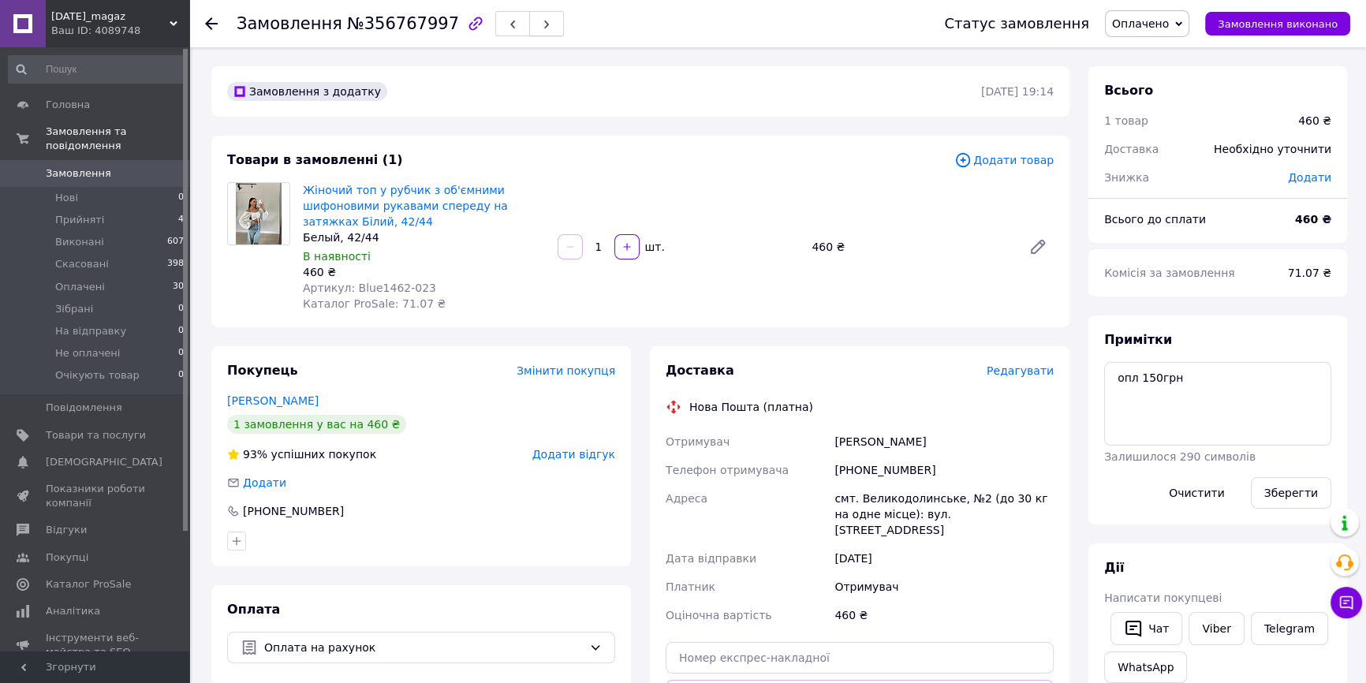
click at [529, 18] on button "button" at bounding box center [546, 23] width 35 height 25
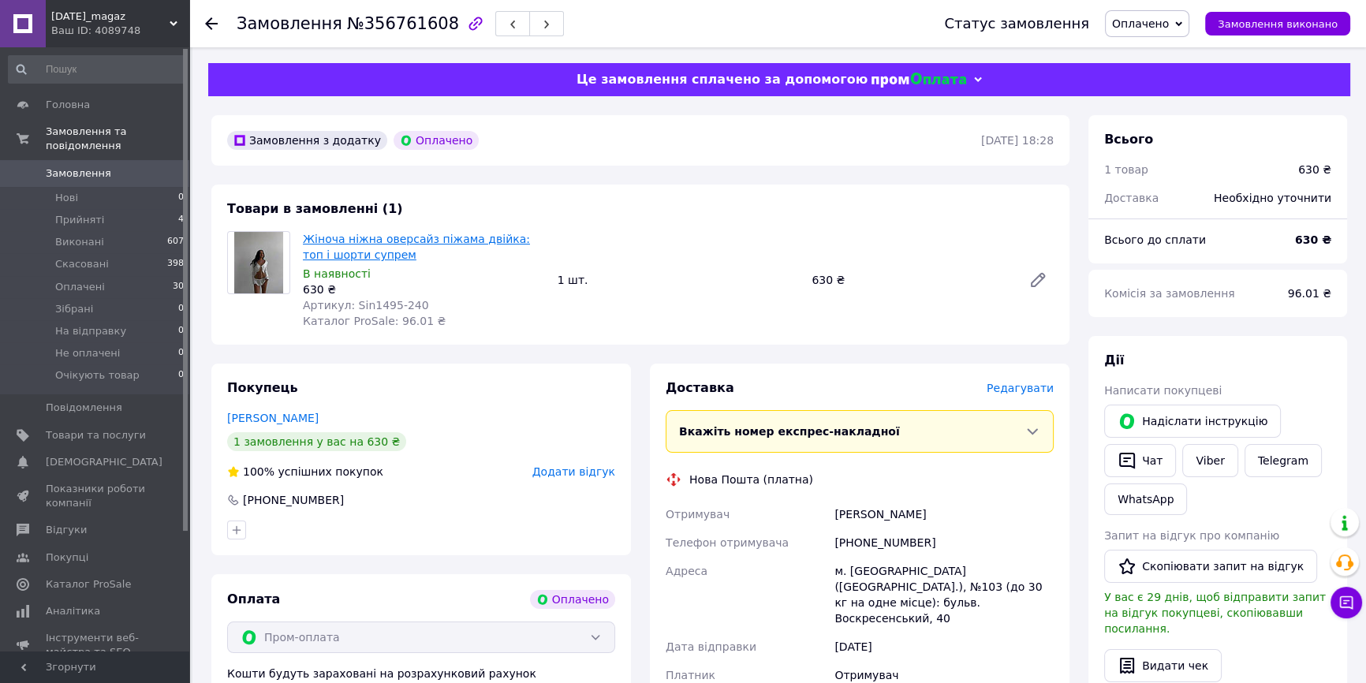
click at [465, 240] on link "Жіноча ніжна оверсайз піжама двійка: топ і шорти супрем" at bounding box center [416, 247] width 227 height 28
click at [529, 20] on button "button" at bounding box center [546, 23] width 35 height 25
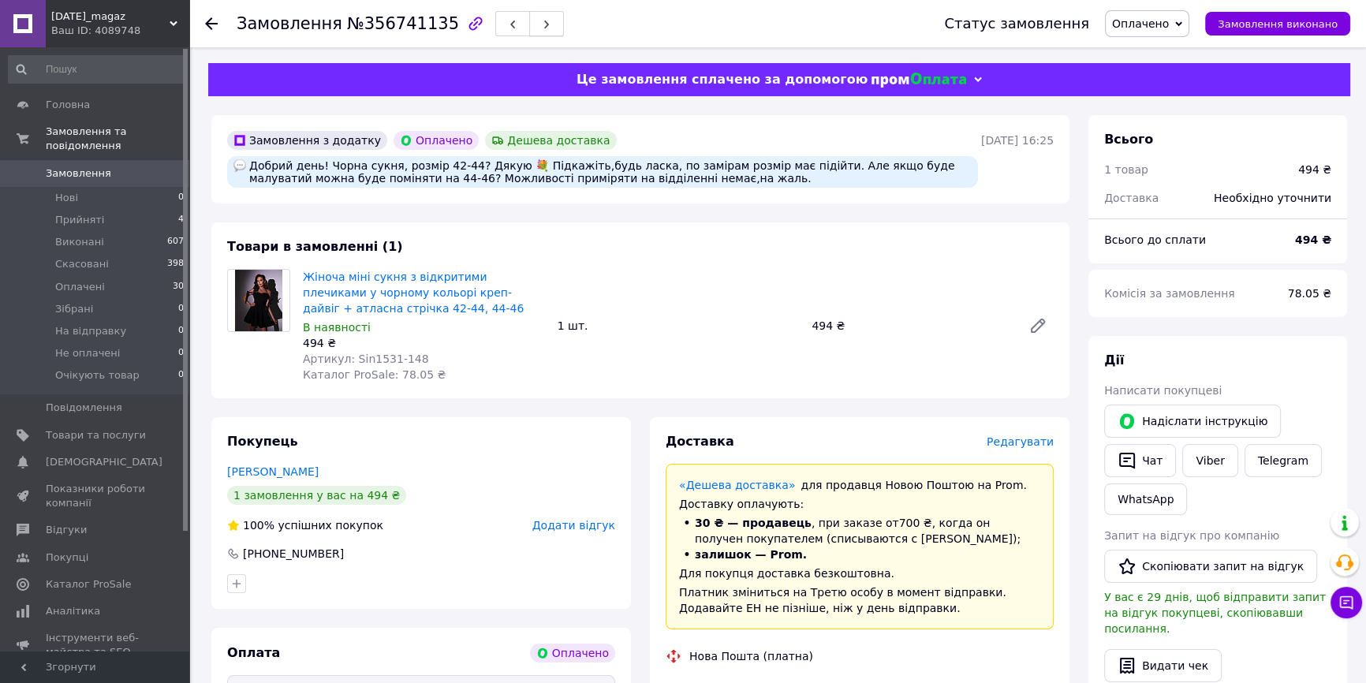
click at [529, 24] on button "button" at bounding box center [546, 23] width 35 height 25
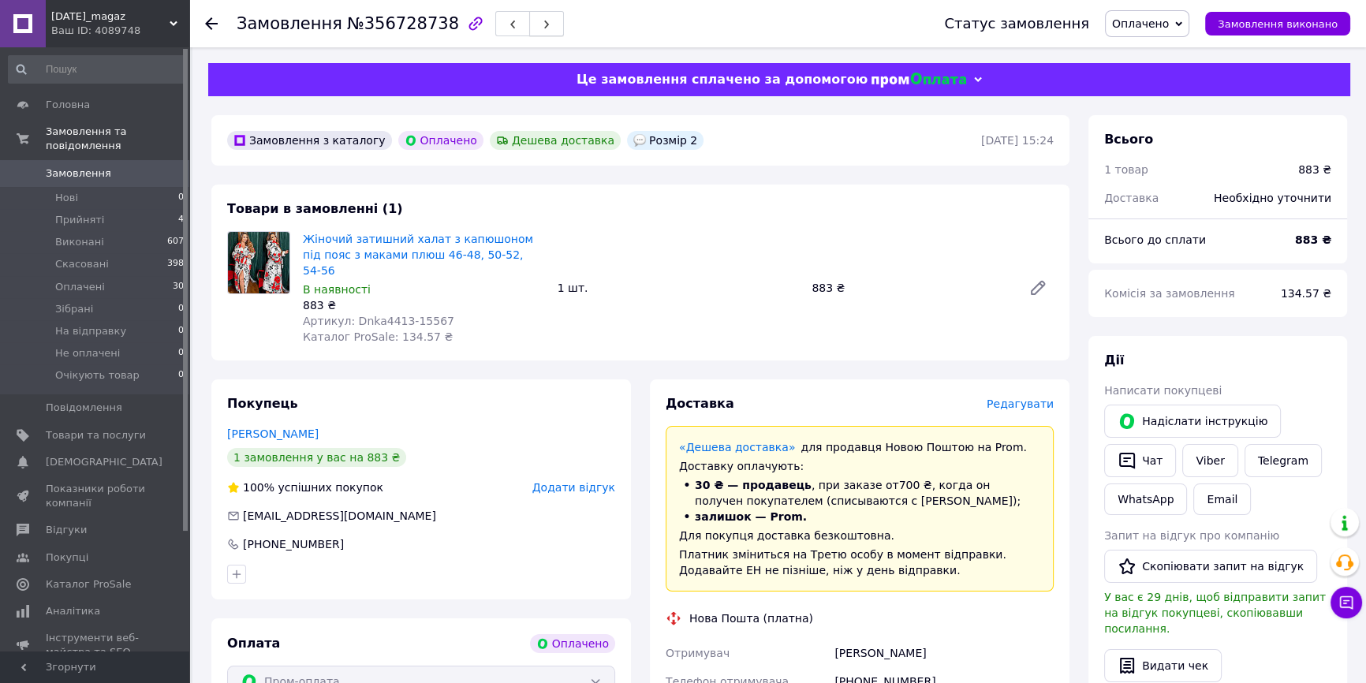
click at [529, 22] on button "button" at bounding box center [546, 23] width 35 height 25
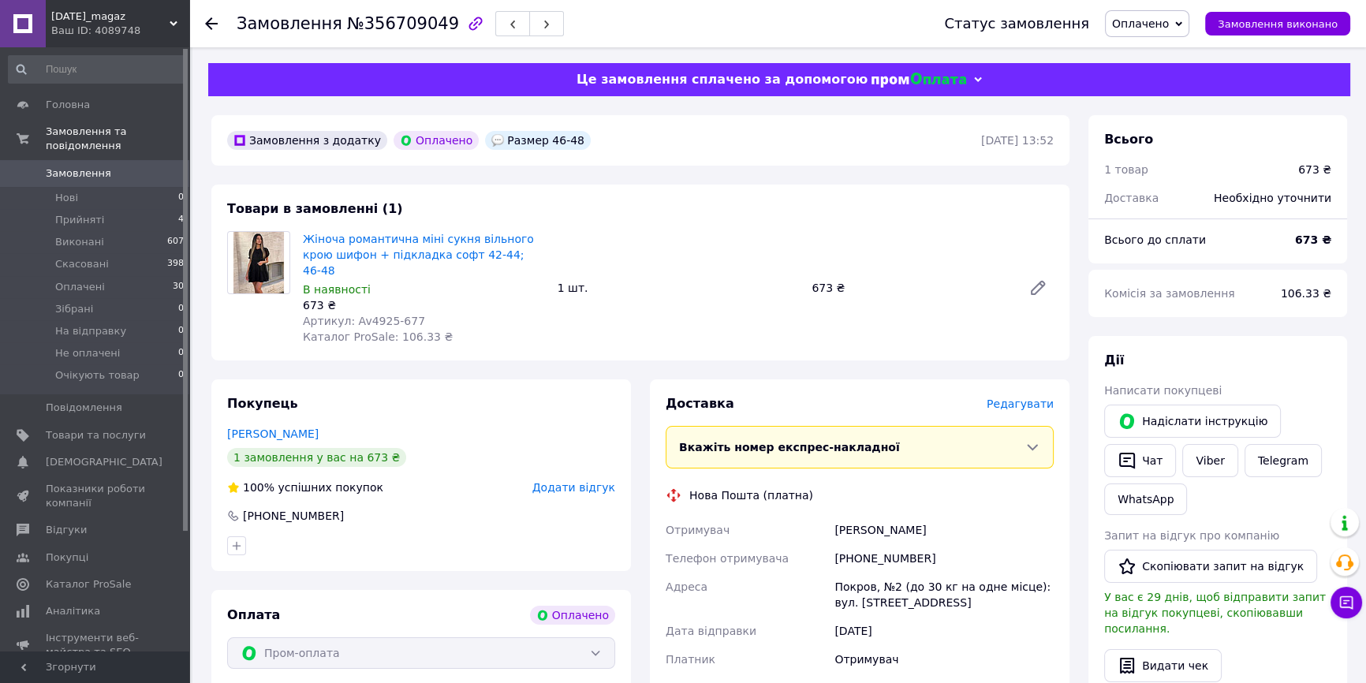
click at [399, 315] on span "Артикул: Av4925-677" at bounding box center [364, 321] width 122 height 13
copy span "677"
click at [542, 28] on icon "button" at bounding box center [546, 24] width 9 height 9
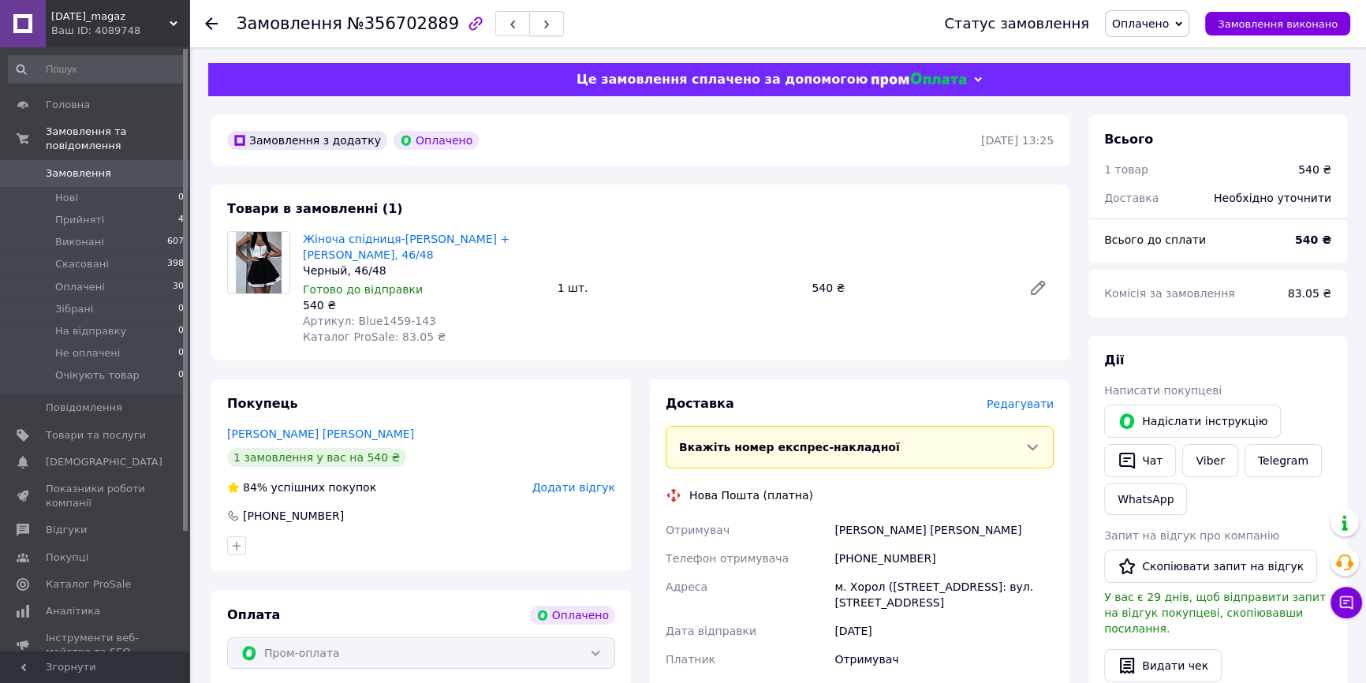
click at [542, 27] on icon "button" at bounding box center [546, 24] width 9 height 9
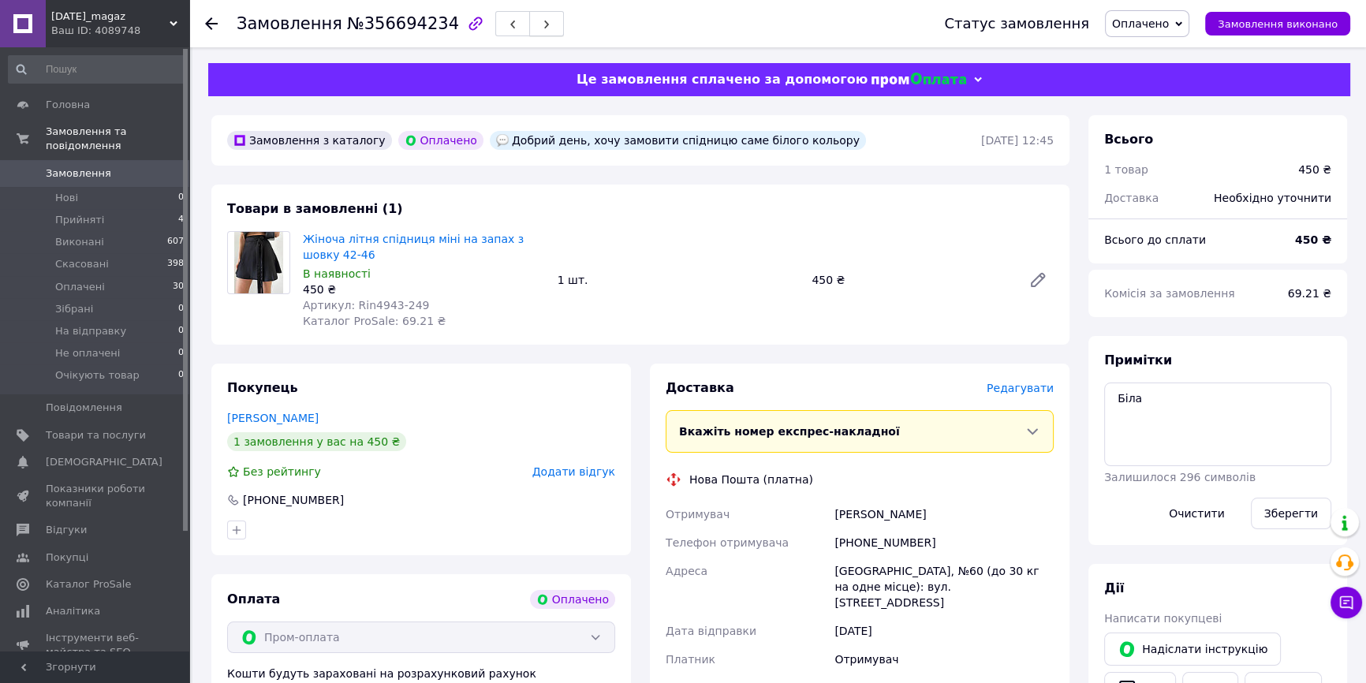
click at [544, 23] on use "button" at bounding box center [546, 25] width 5 height 9
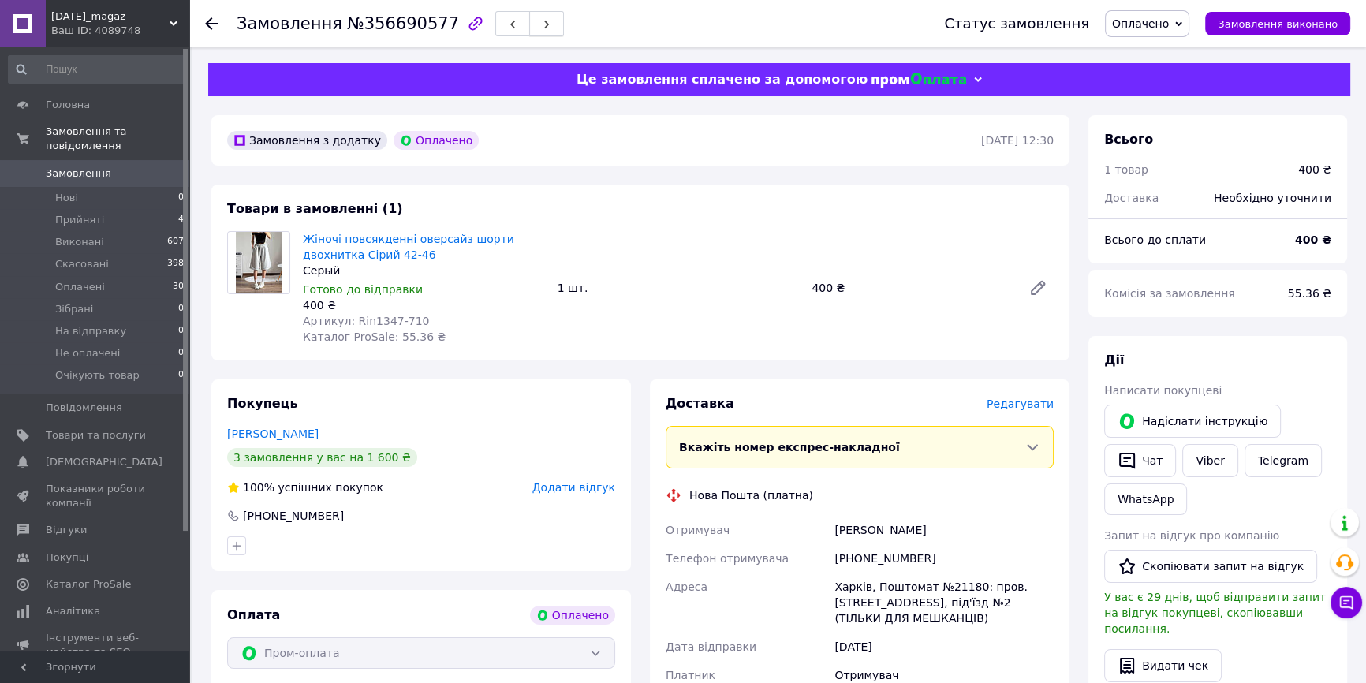
click at [529, 21] on button "button" at bounding box center [546, 23] width 35 height 25
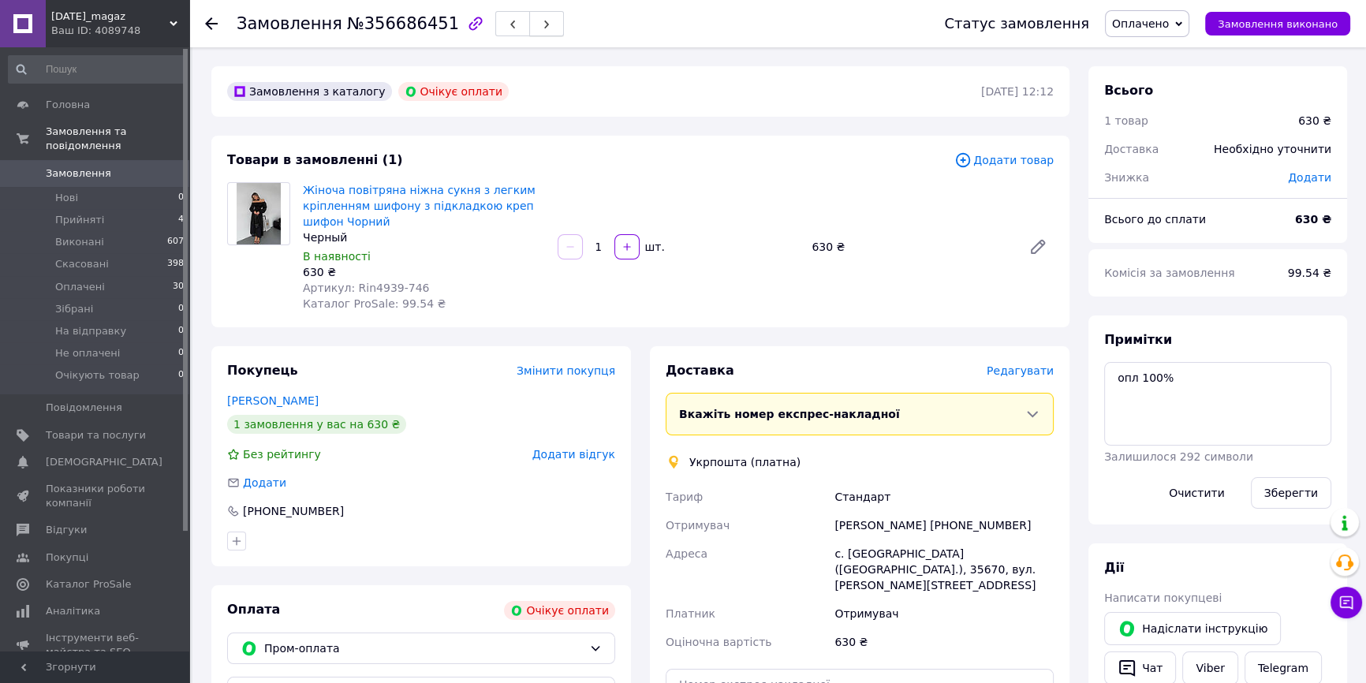
click at [542, 25] on icon "button" at bounding box center [546, 24] width 9 height 9
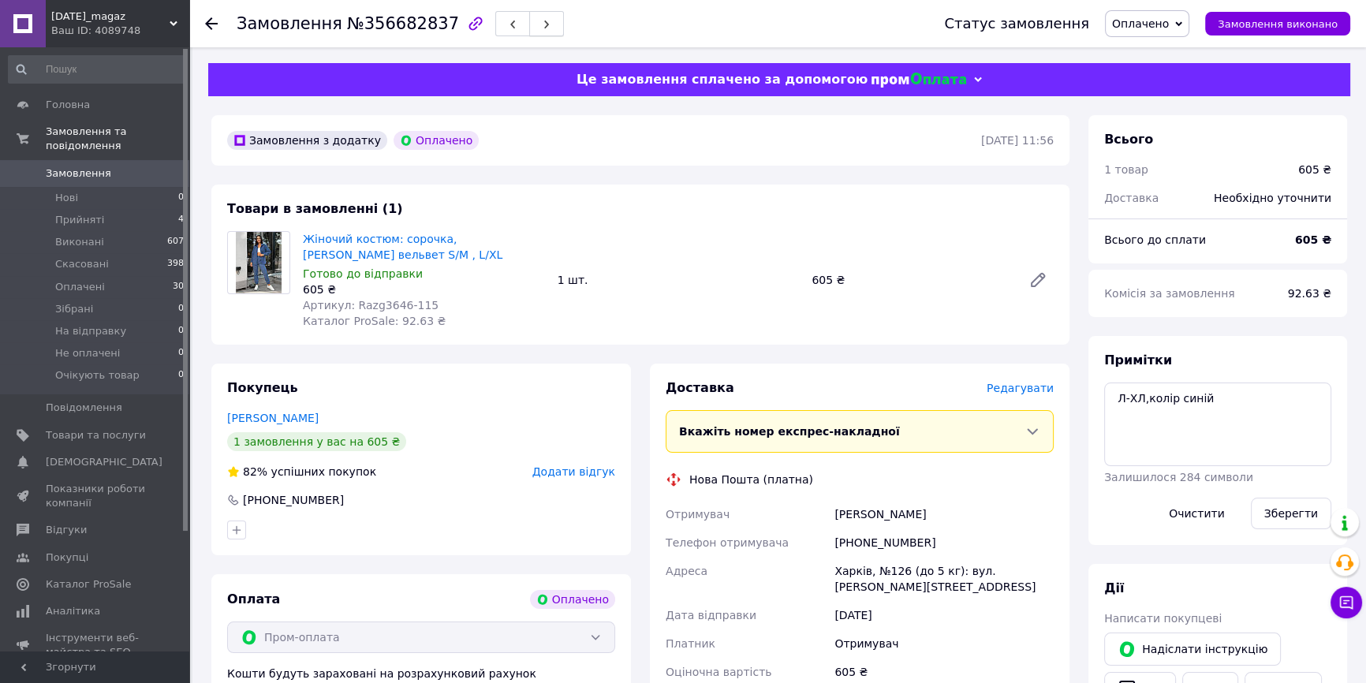
click at [529, 26] on button "button" at bounding box center [546, 23] width 35 height 25
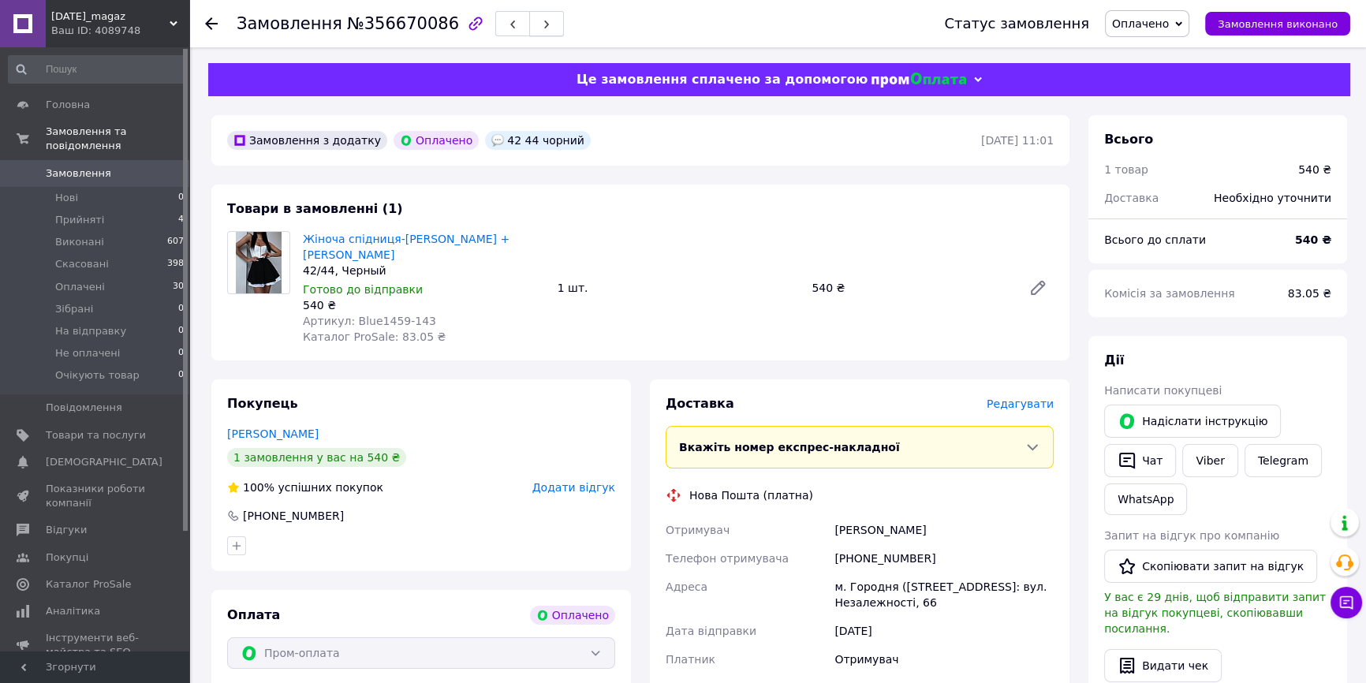
click at [529, 26] on button "button" at bounding box center [546, 23] width 35 height 25
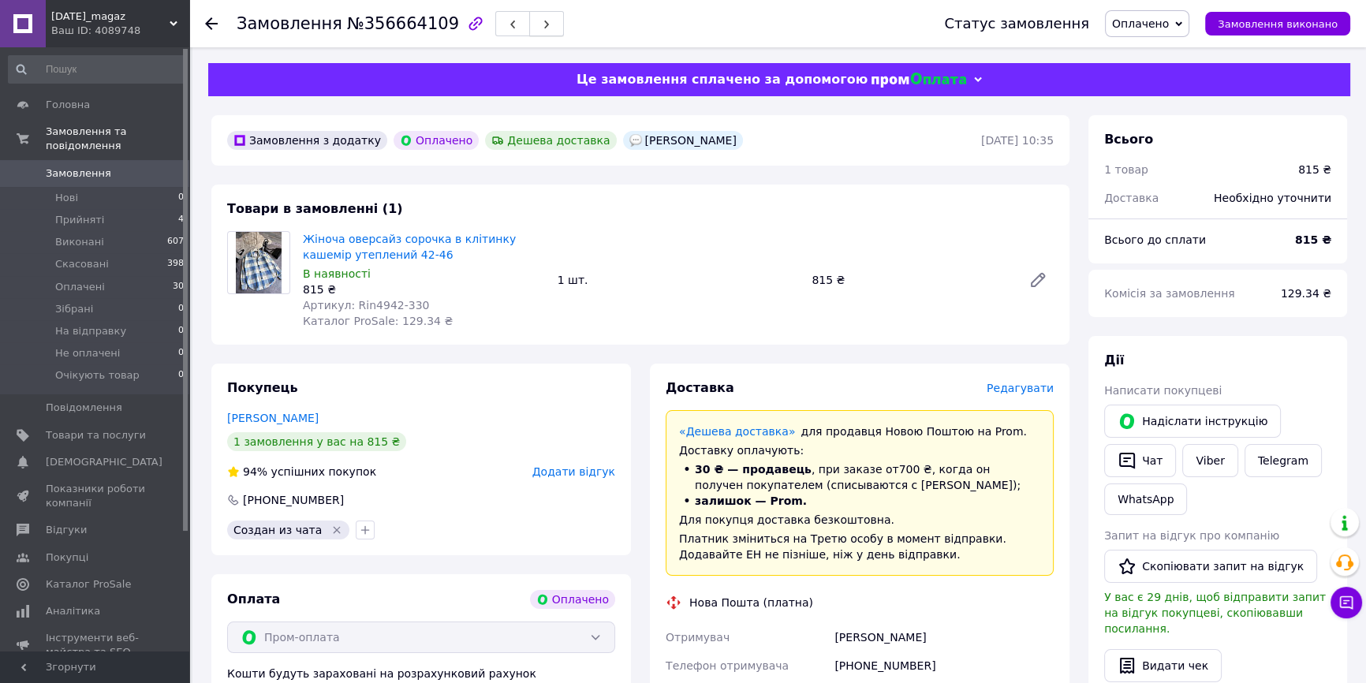
click at [529, 15] on button "button" at bounding box center [546, 23] width 35 height 25
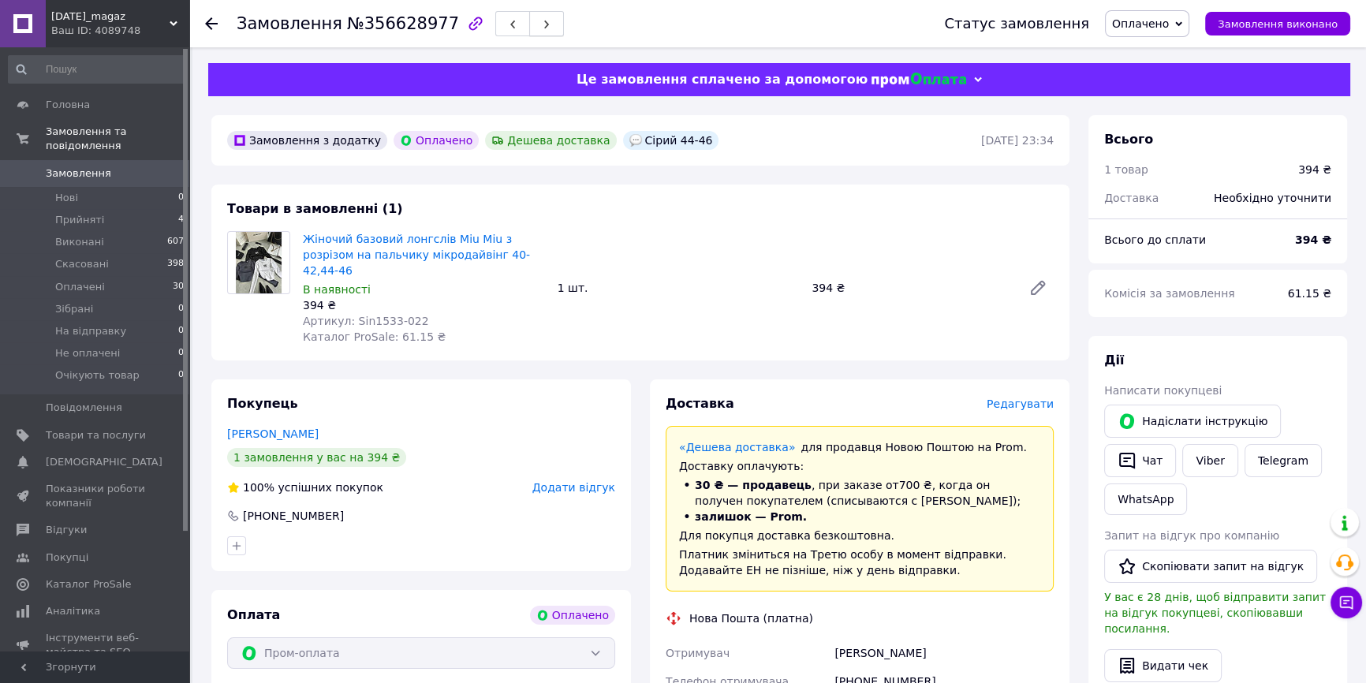
click at [544, 21] on use "button" at bounding box center [546, 25] width 5 height 9
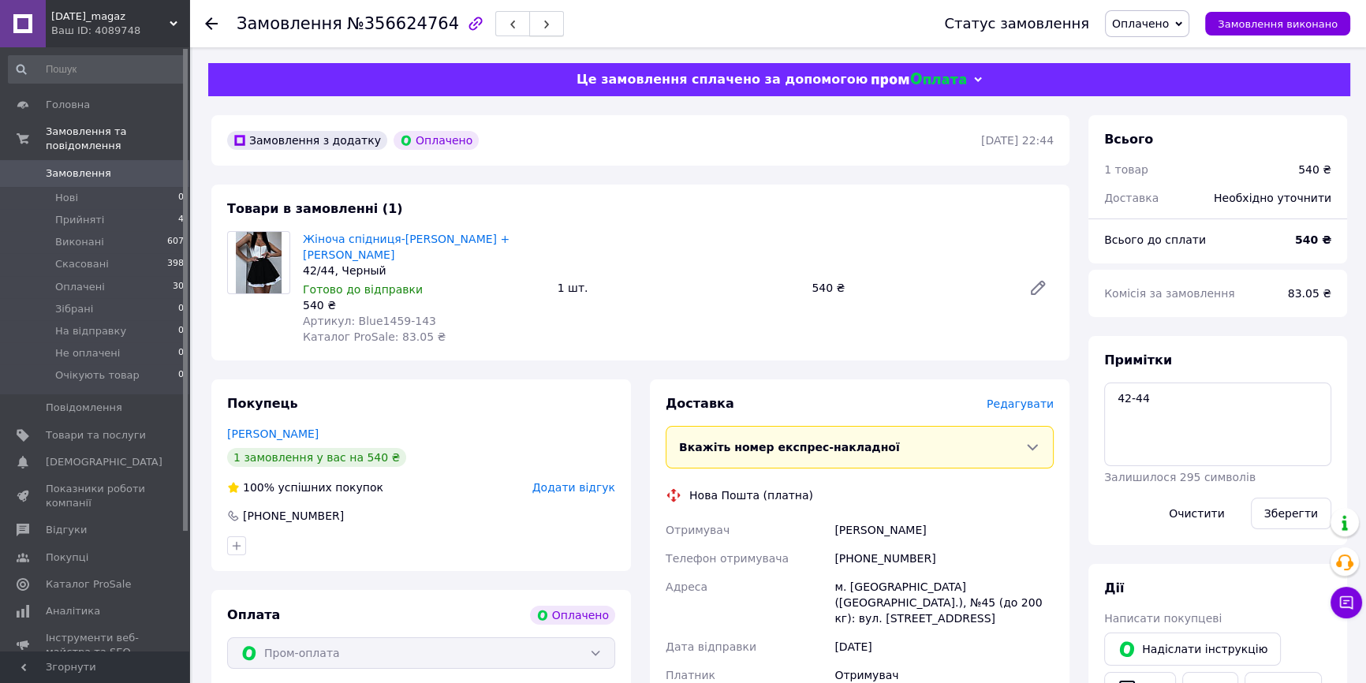
click at [542, 24] on icon "button" at bounding box center [546, 24] width 9 height 9
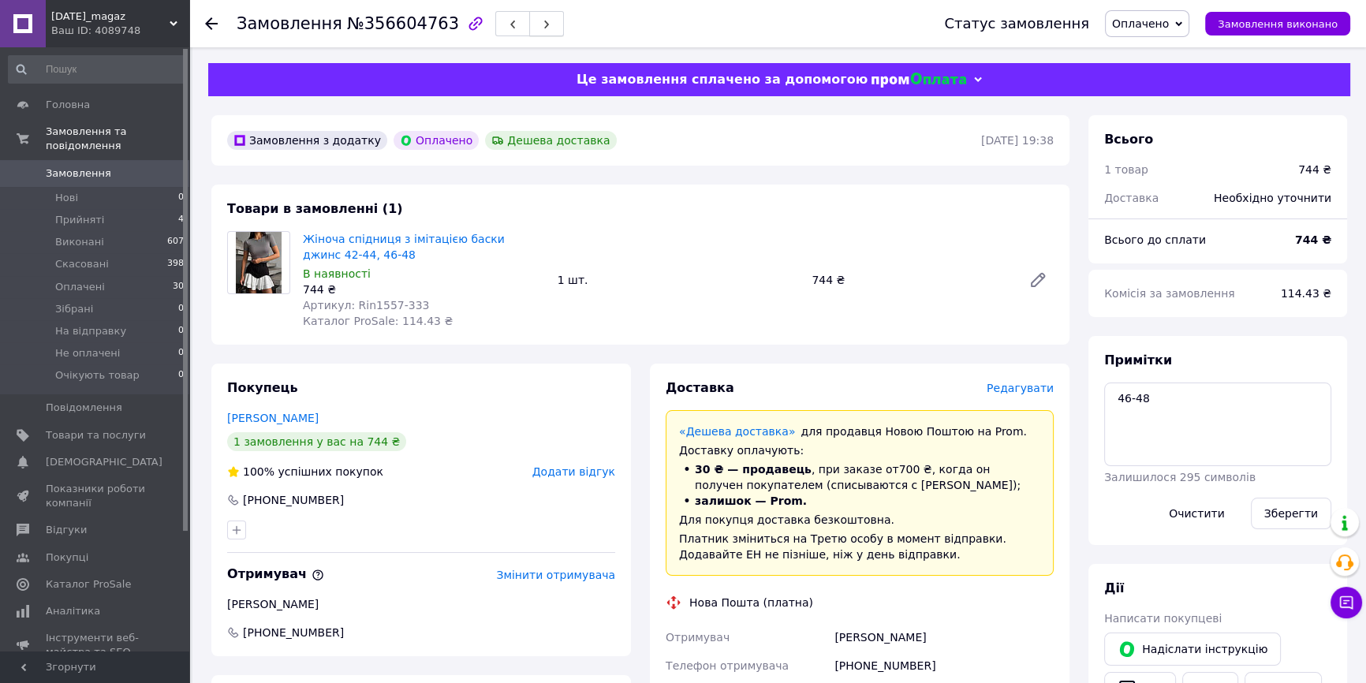
click at [529, 21] on button "button" at bounding box center [546, 23] width 35 height 25
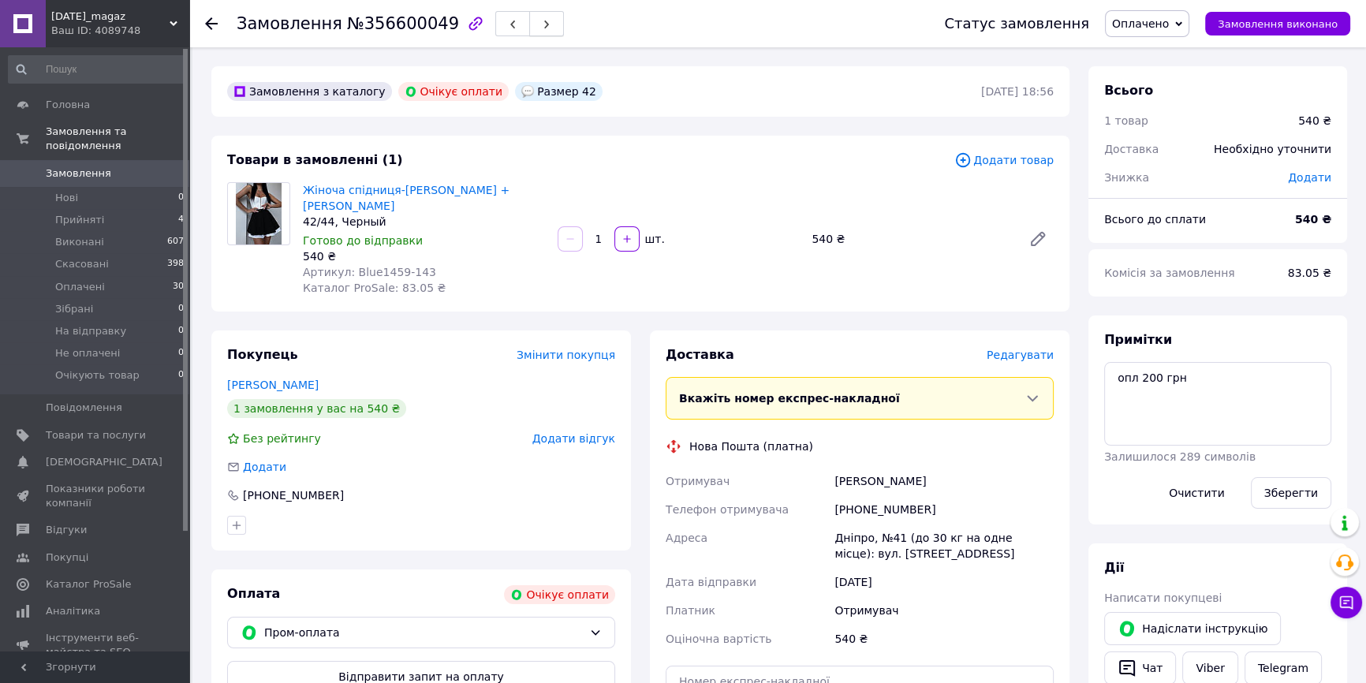
click at [542, 23] on icon "button" at bounding box center [546, 24] width 9 height 9
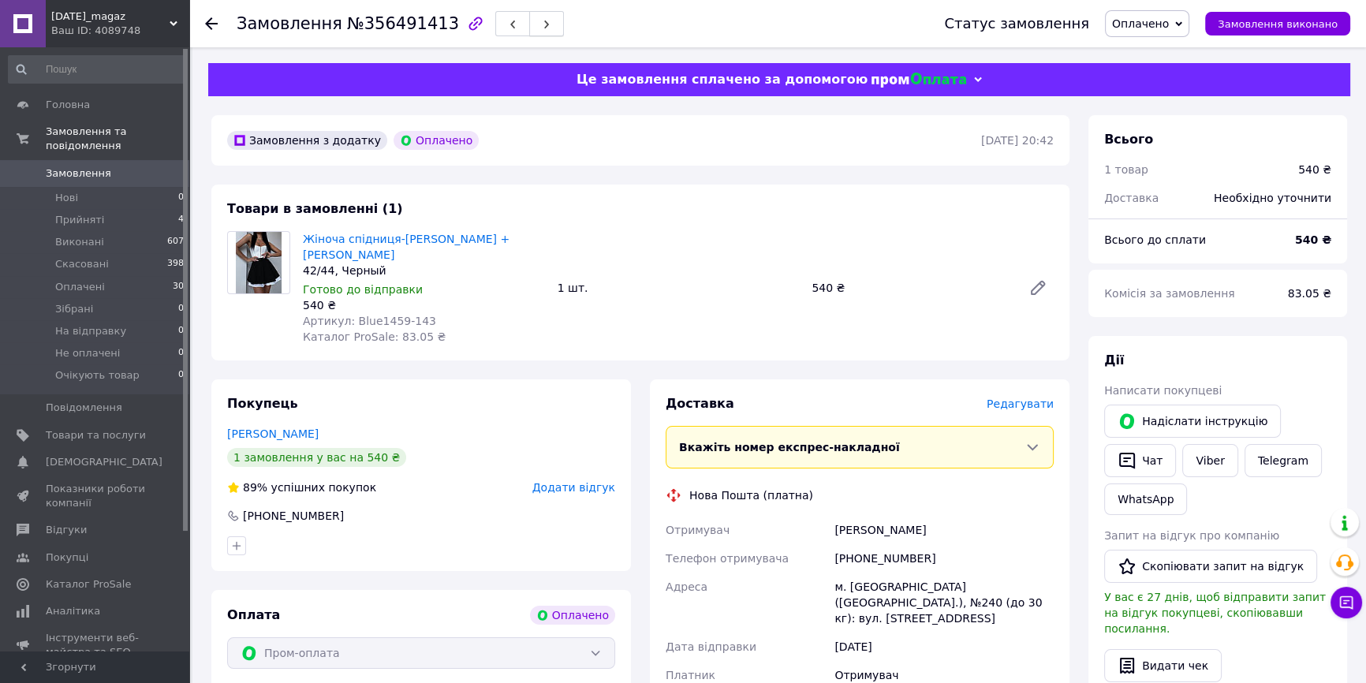
click at [542, 21] on icon "button" at bounding box center [546, 24] width 9 height 9
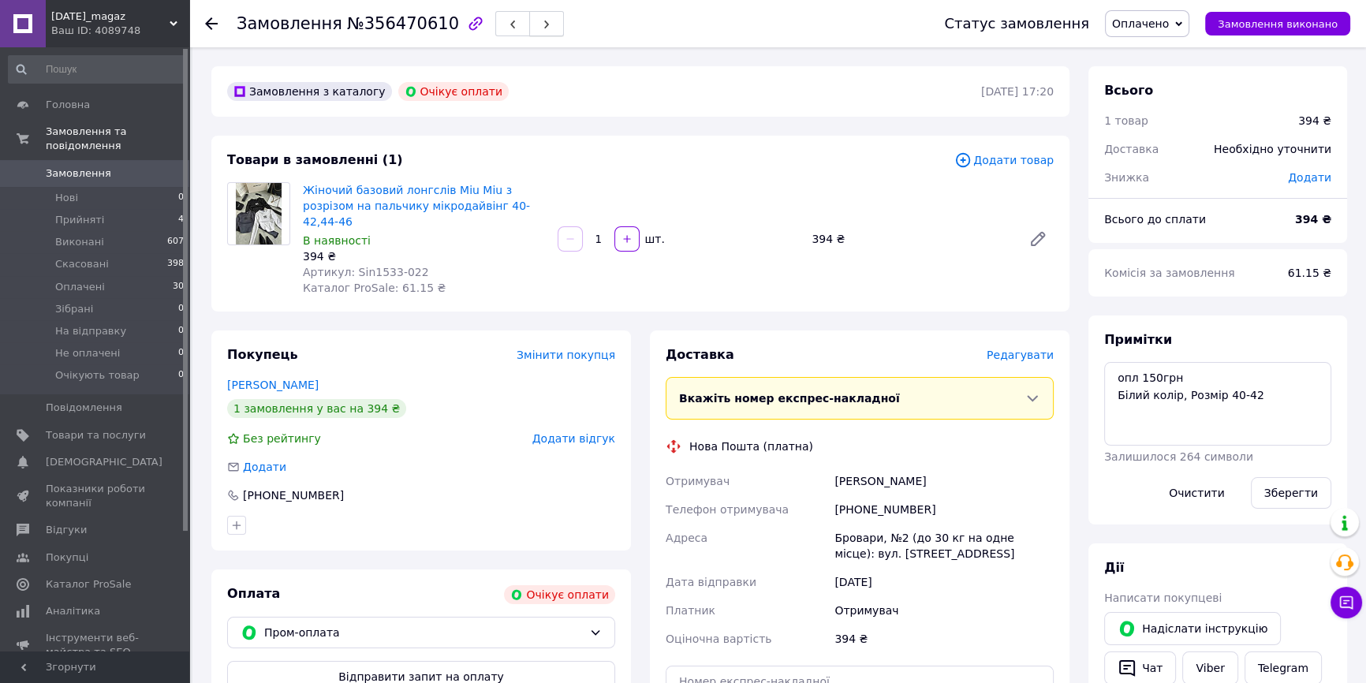
click at [542, 28] on icon "button" at bounding box center [546, 24] width 9 height 9
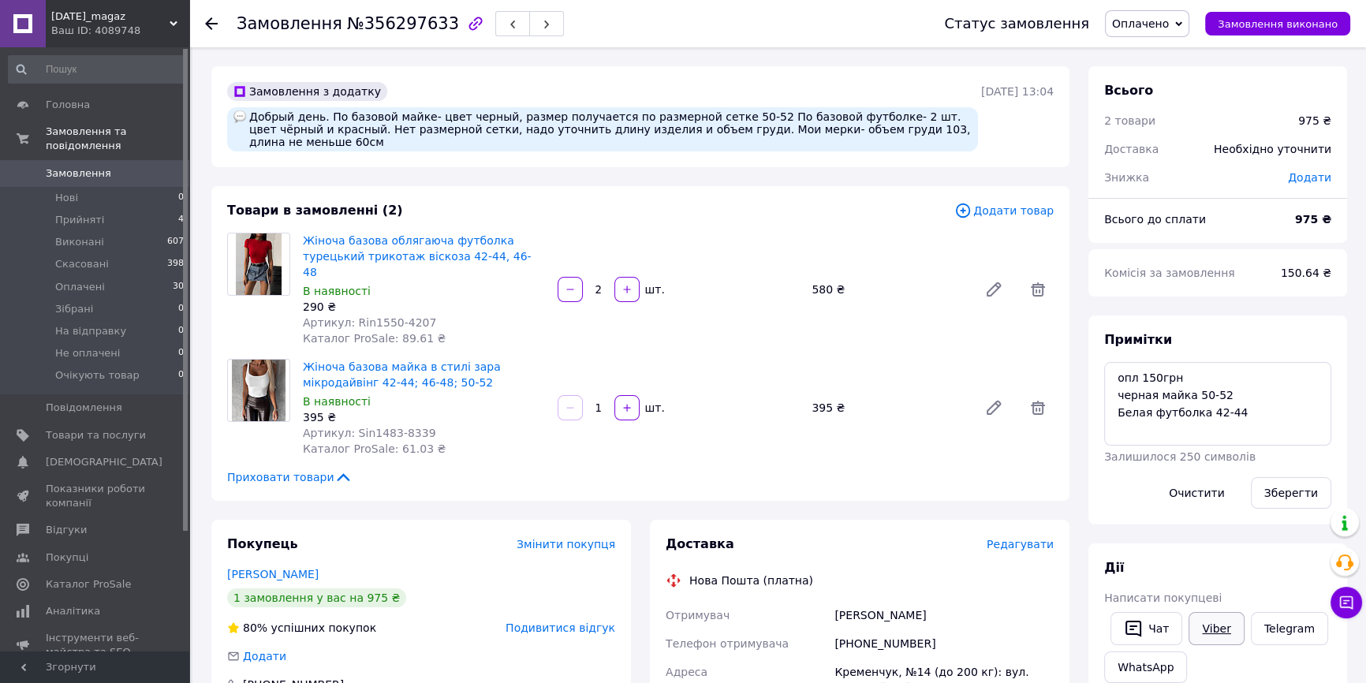
click at [1219, 631] on link "Viber" at bounding box center [1216, 628] width 55 height 33
drag, startPoint x: 522, startPoint y: 23, endPoint x: 546, endPoint y: 47, distance: 33.5
click at [542, 23] on icon "button" at bounding box center [546, 24] width 9 height 9
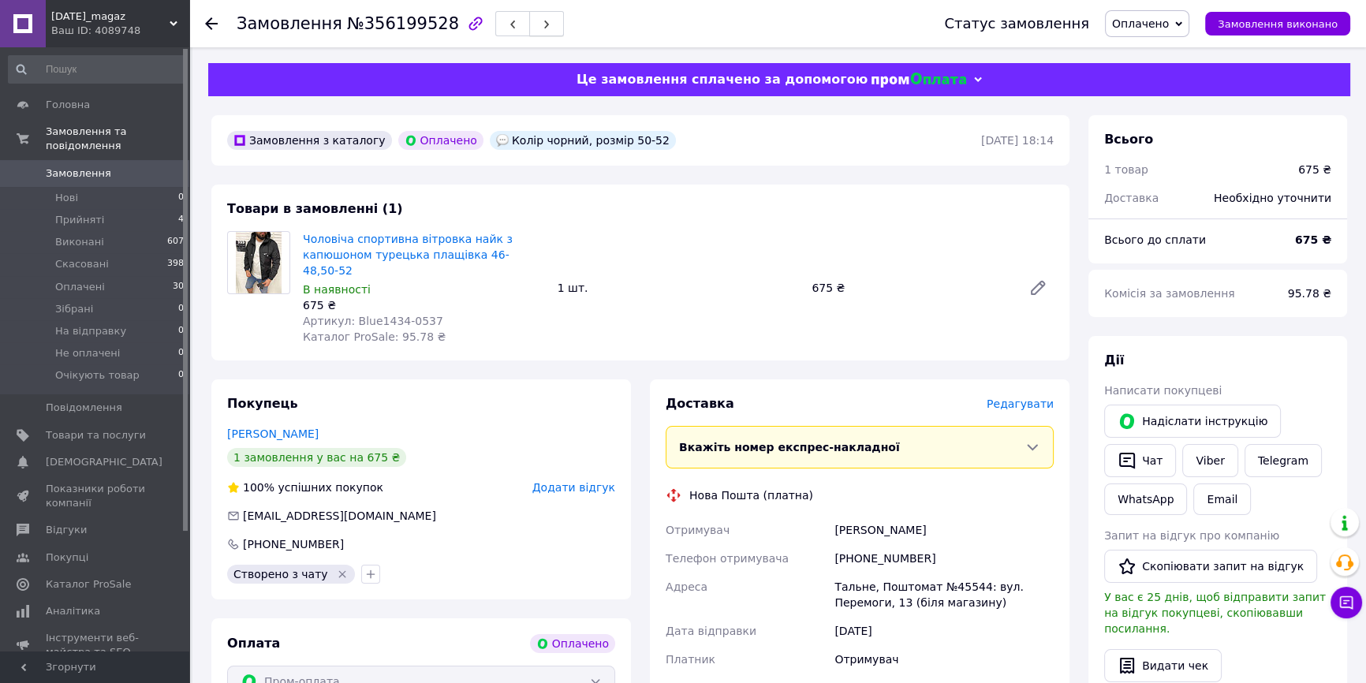
click at [529, 20] on button "button" at bounding box center [546, 23] width 35 height 25
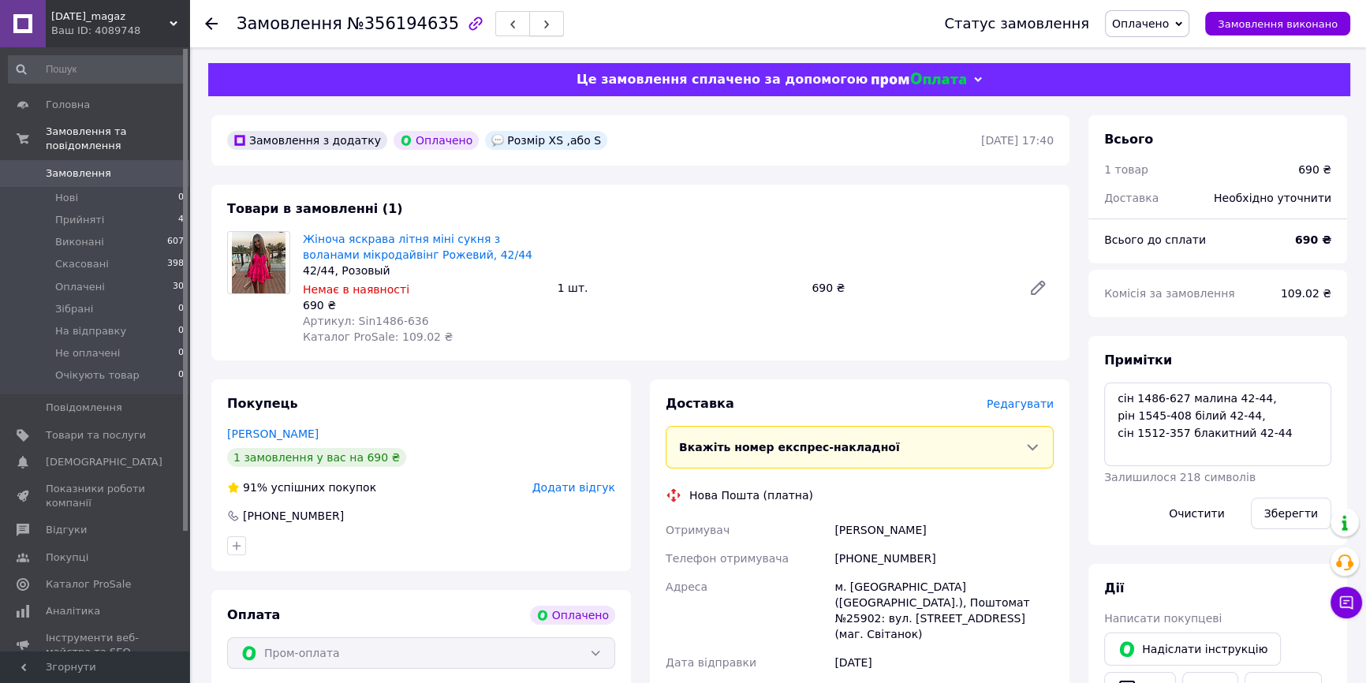
click at [529, 27] on button "button" at bounding box center [546, 23] width 35 height 25
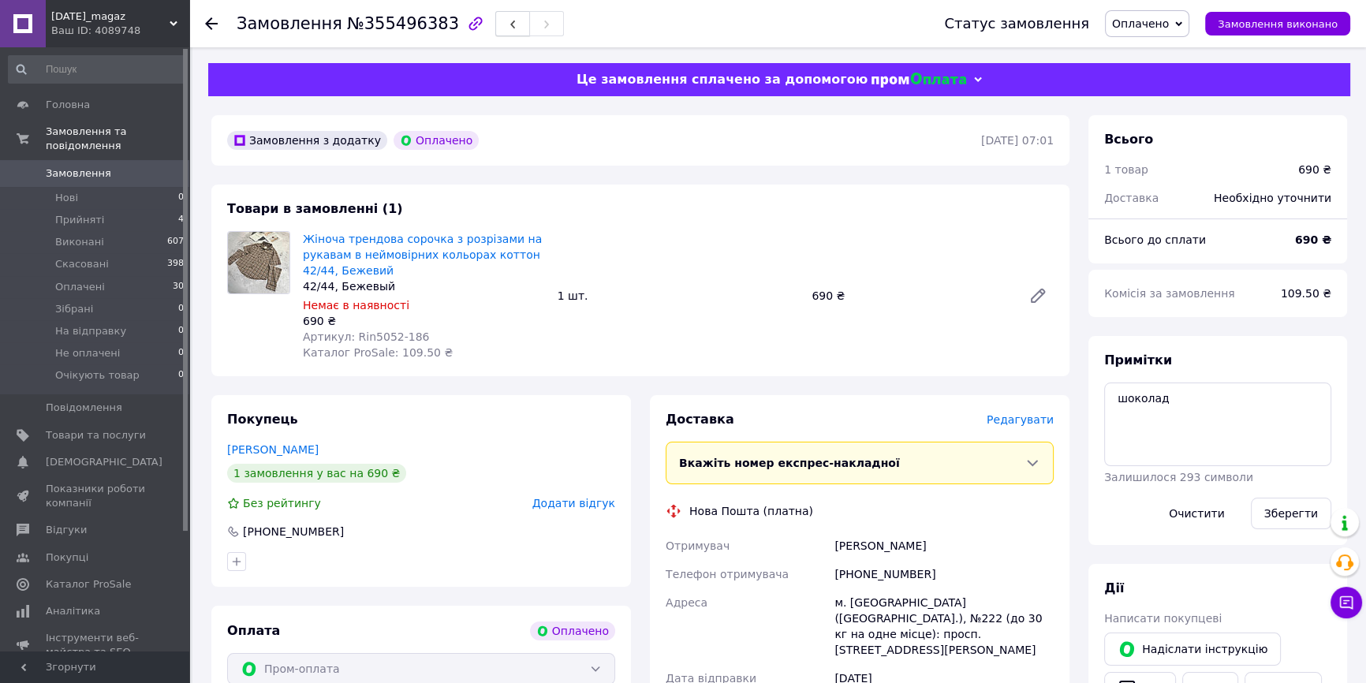
click at [510, 26] on use "button" at bounding box center [512, 25] width 5 height 9
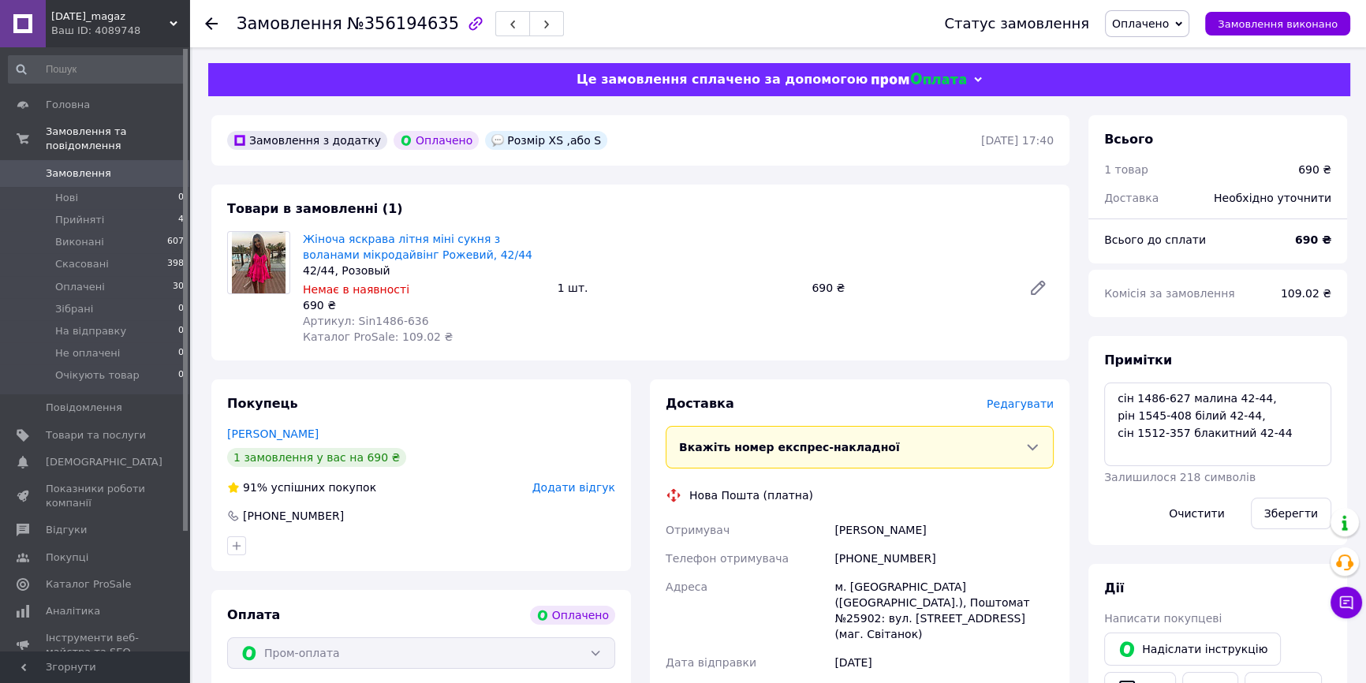
click at [140, 169] on link "Замовлення 0" at bounding box center [96, 173] width 193 height 27
